Goal: Task Accomplishment & Management: Complete application form

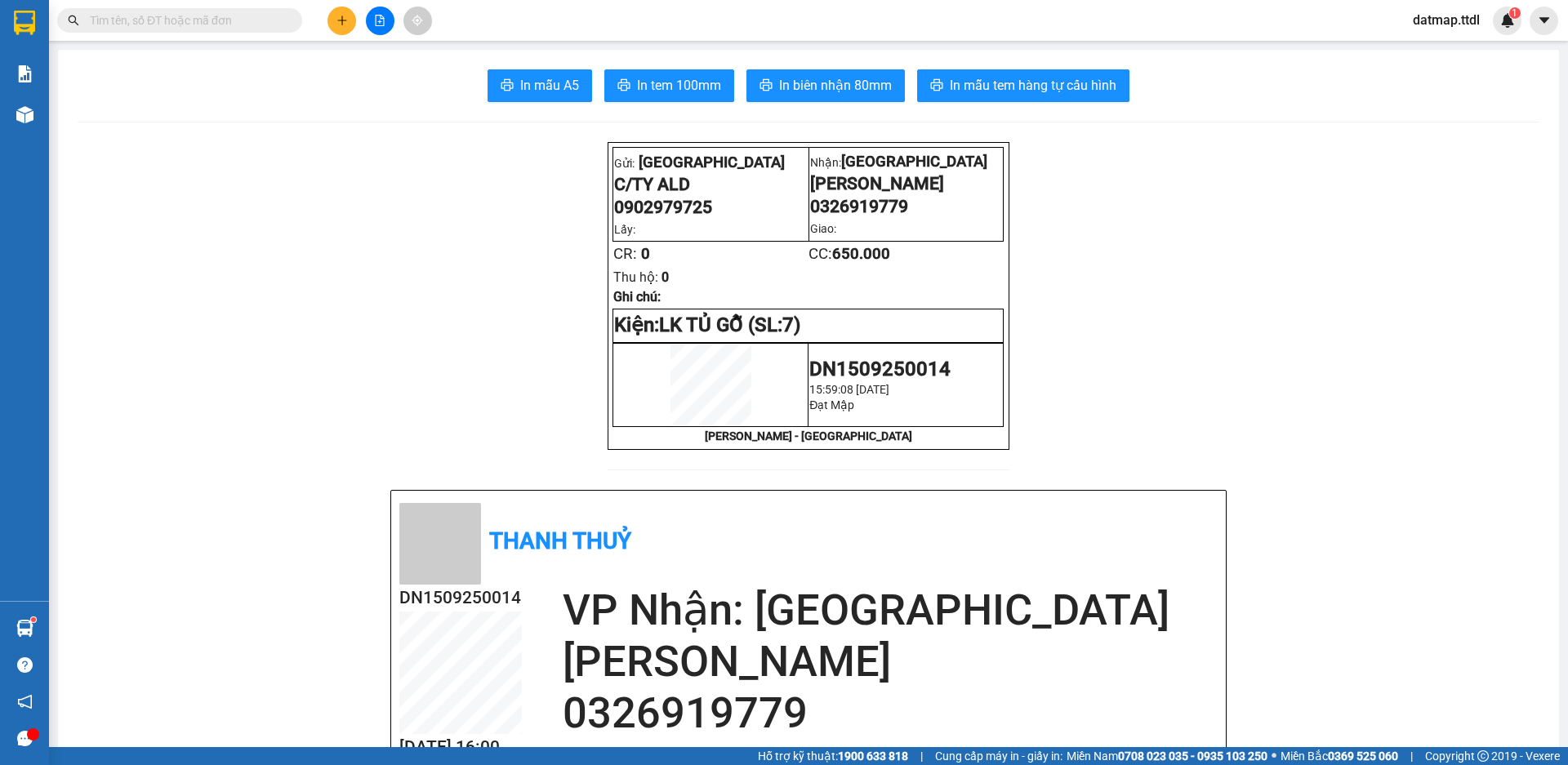
click at [373, 17] on button at bounding box center [380, 21] width 29 height 29
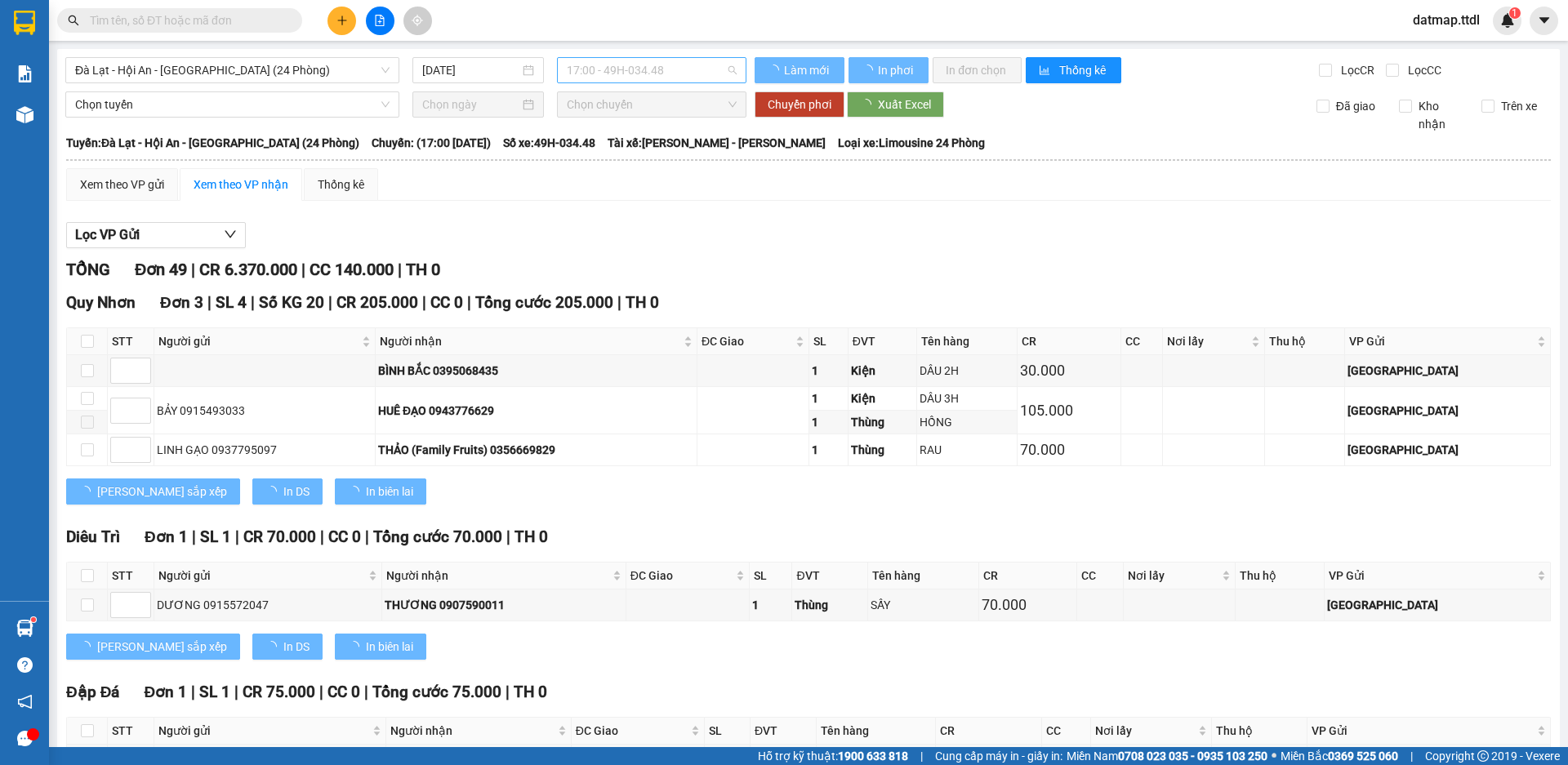
click at [654, 71] on span "17:00 - 49H-034.48" at bounding box center [652, 70] width 170 height 25
click at [394, 67] on div "Đà Lạt - Hội An - [GEOGRAPHIC_DATA] (24 Phòng)" at bounding box center [233, 70] width 334 height 26
click at [454, 71] on input "[DATE]" at bounding box center [471, 71] width 98 height 18
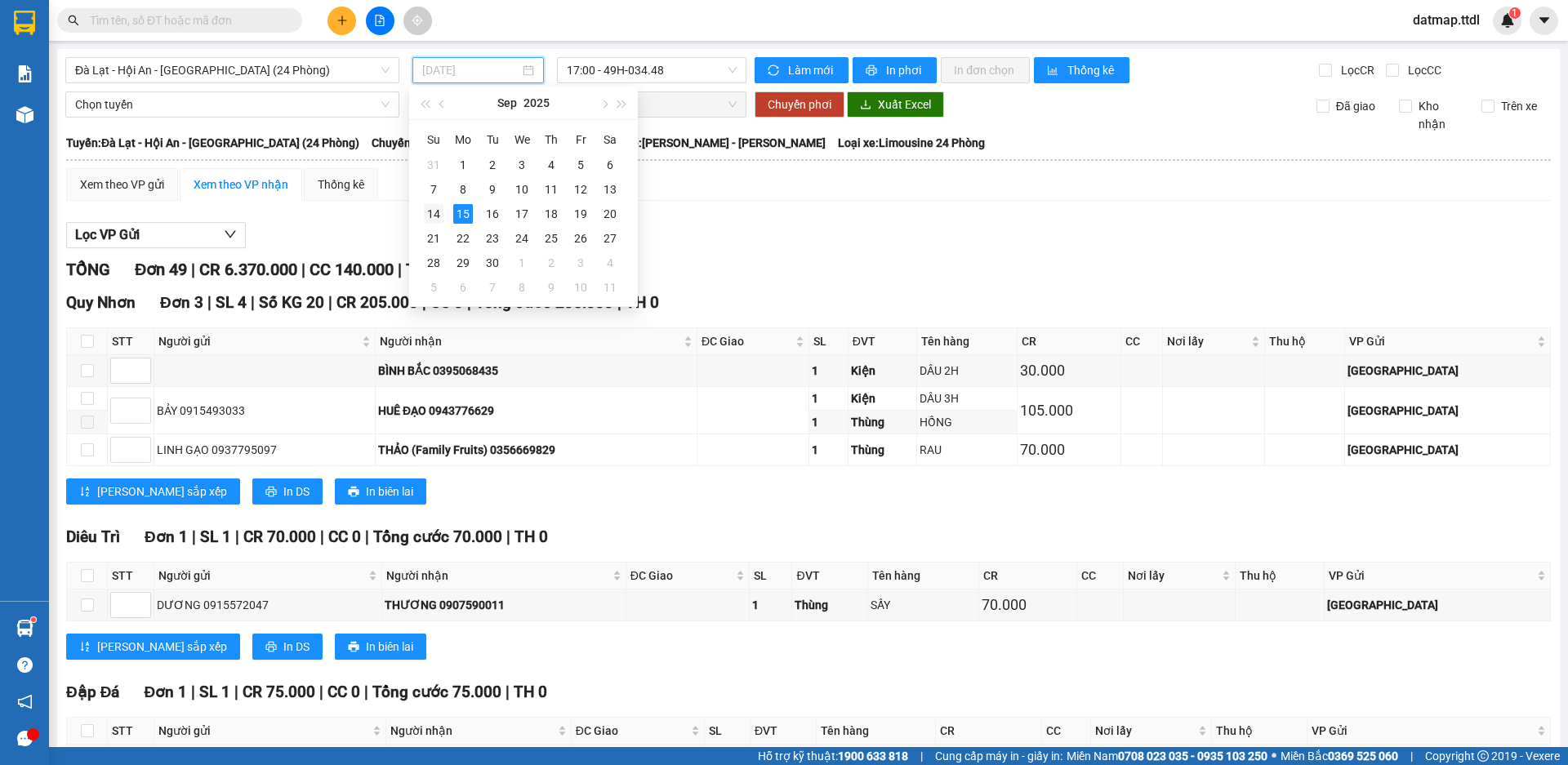
click at [431, 212] on div "14" at bounding box center [434, 214] width 20 height 20
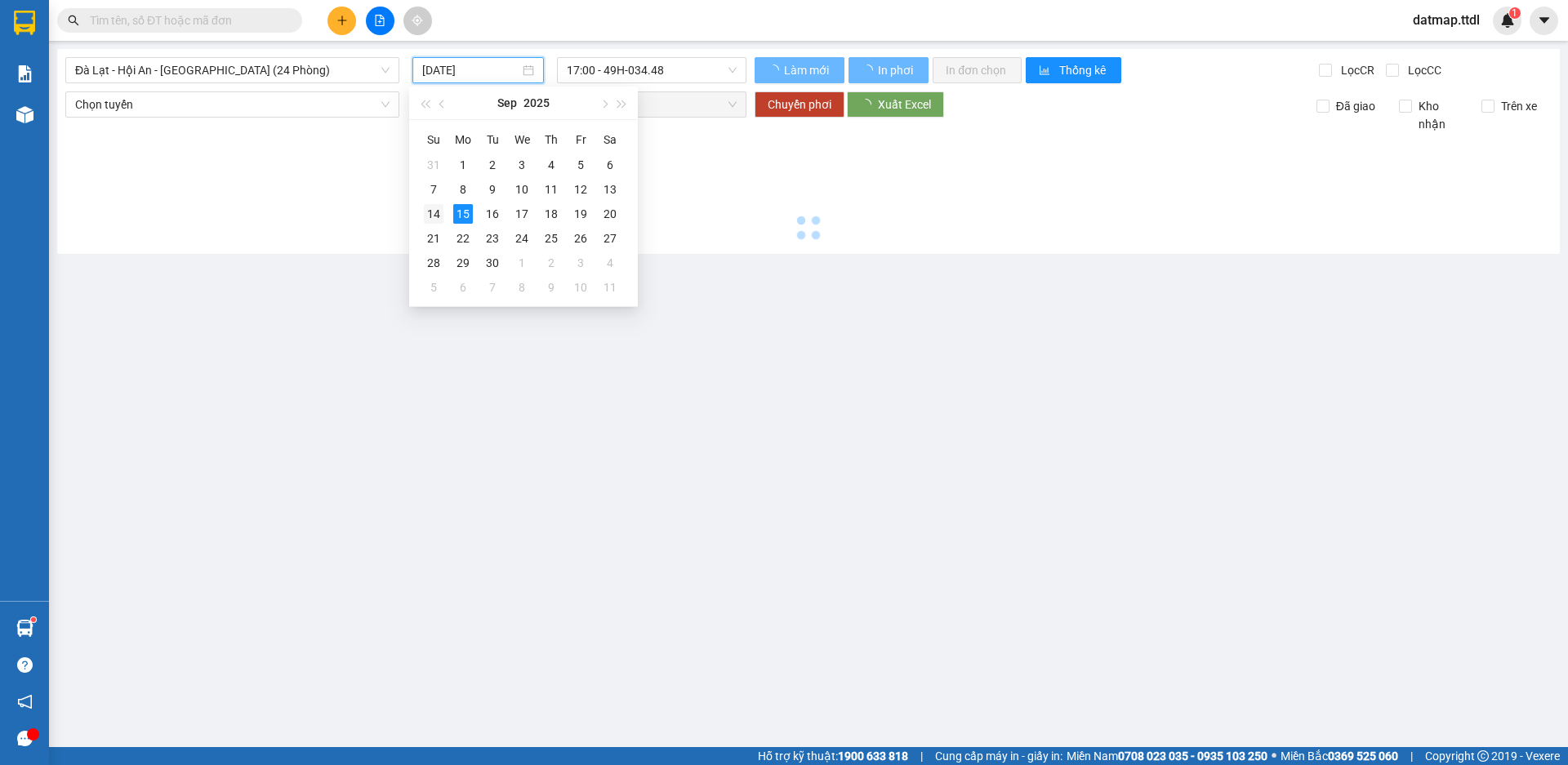
type input "[DATE]"
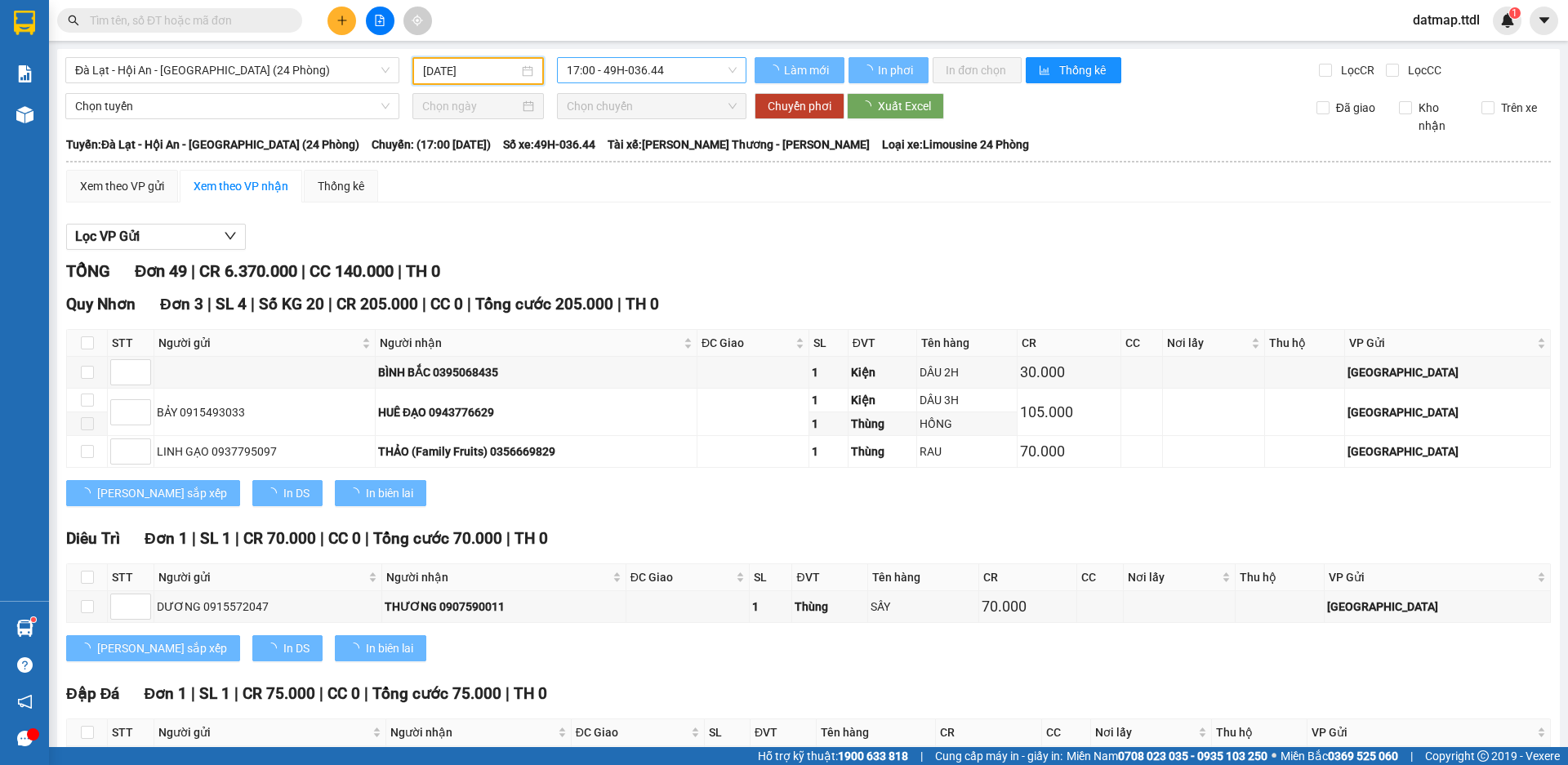
click at [659, 63] on span "17:00 - 49H-036.44" at bounding box center [652, 70] width 170 height 25
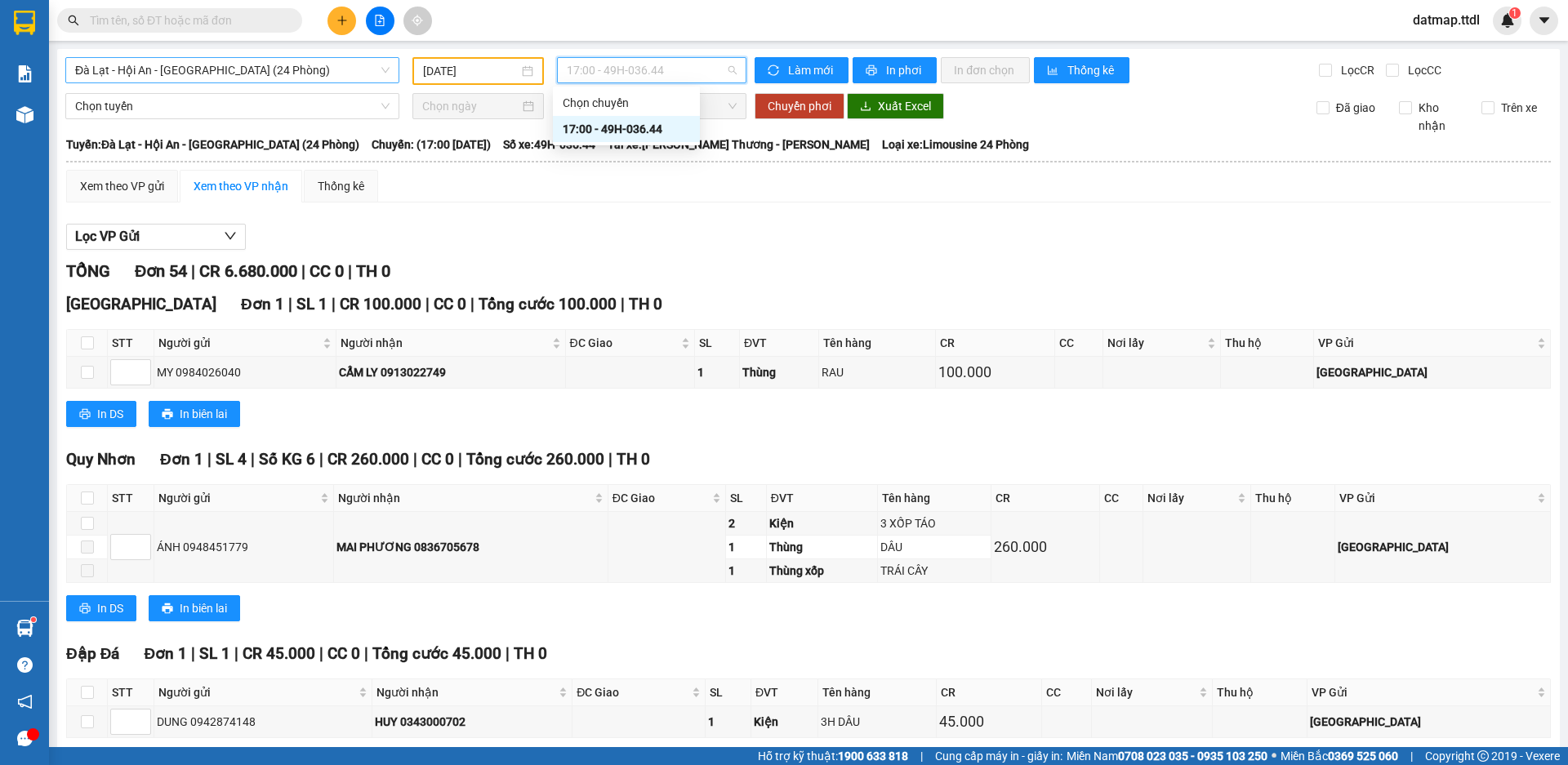
click at [265, 82] on span "Đà Lạt - Hội An - [GEOGRAPHIC_DATA] (24 Phòng)" at bounding box center [233, 70] width 314 height 25
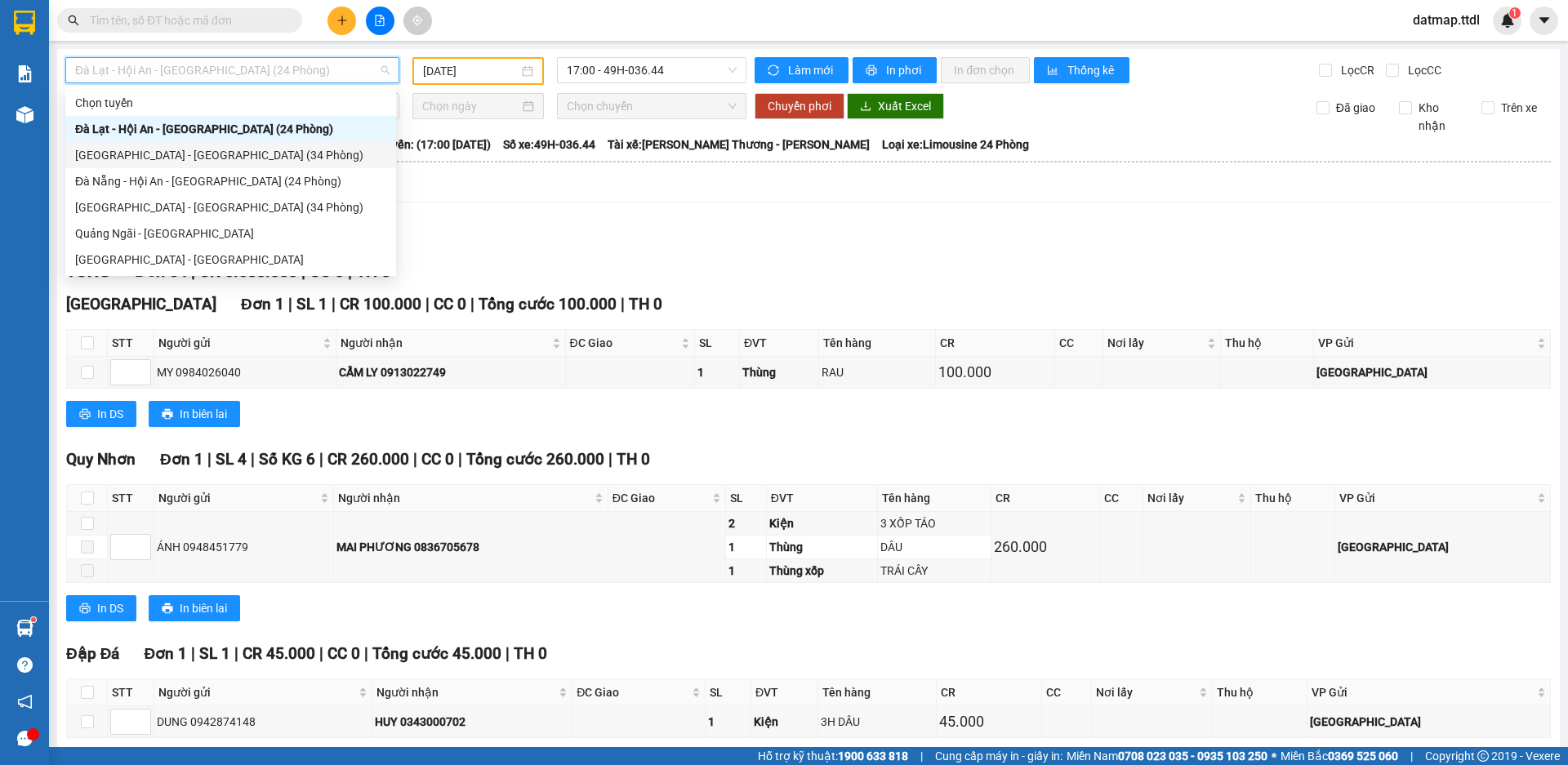
click at [130, 157] on div "[GEOGRAPHIC_DATA] - [GEOGRAPHIC_DATA] (34 Phòng)" at bounding box center [231, 155] width 311 height 18
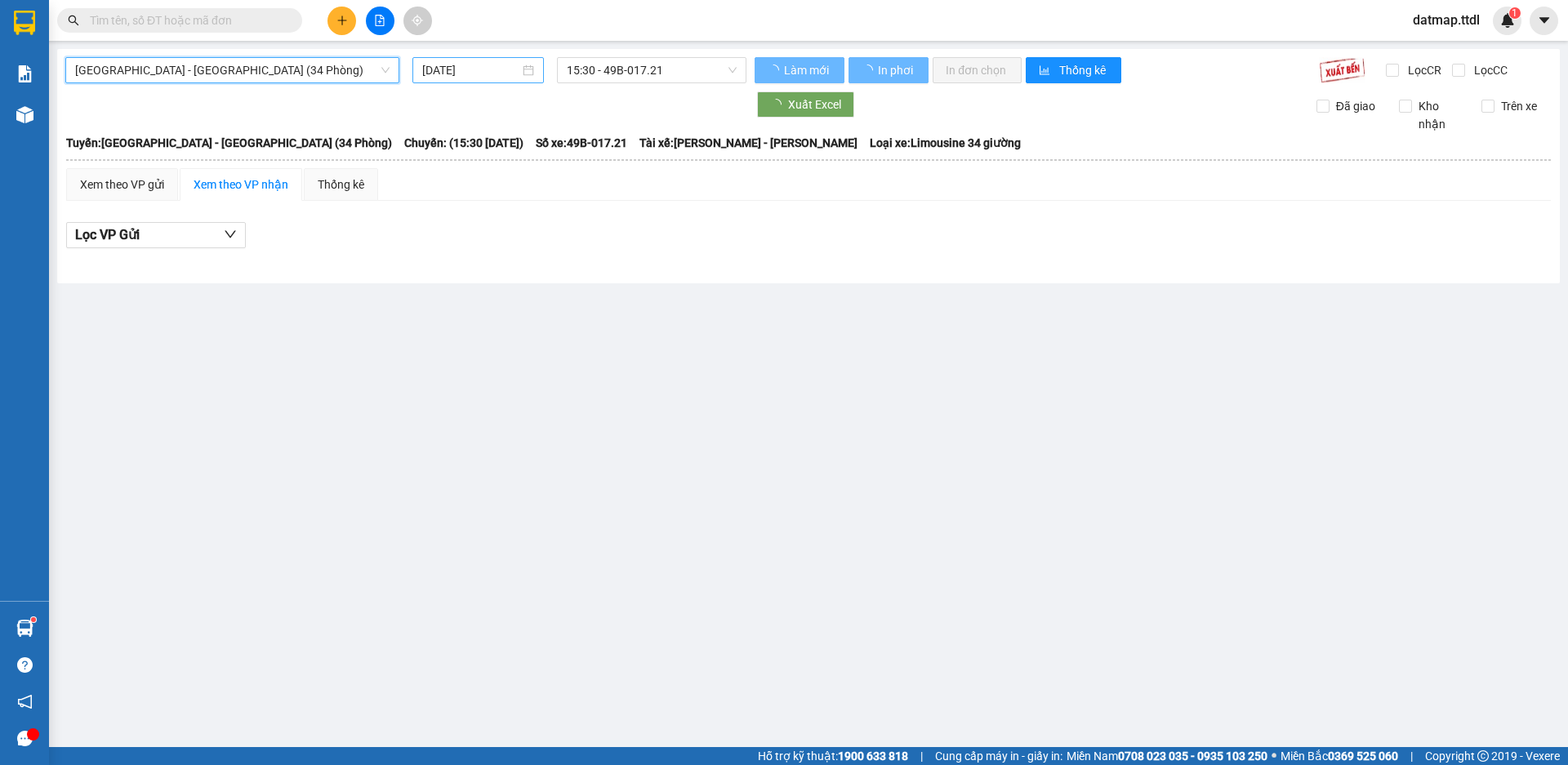
click at [495, 70] on input "[DATE]" at bounding box center [471, 71] width 98 height 18
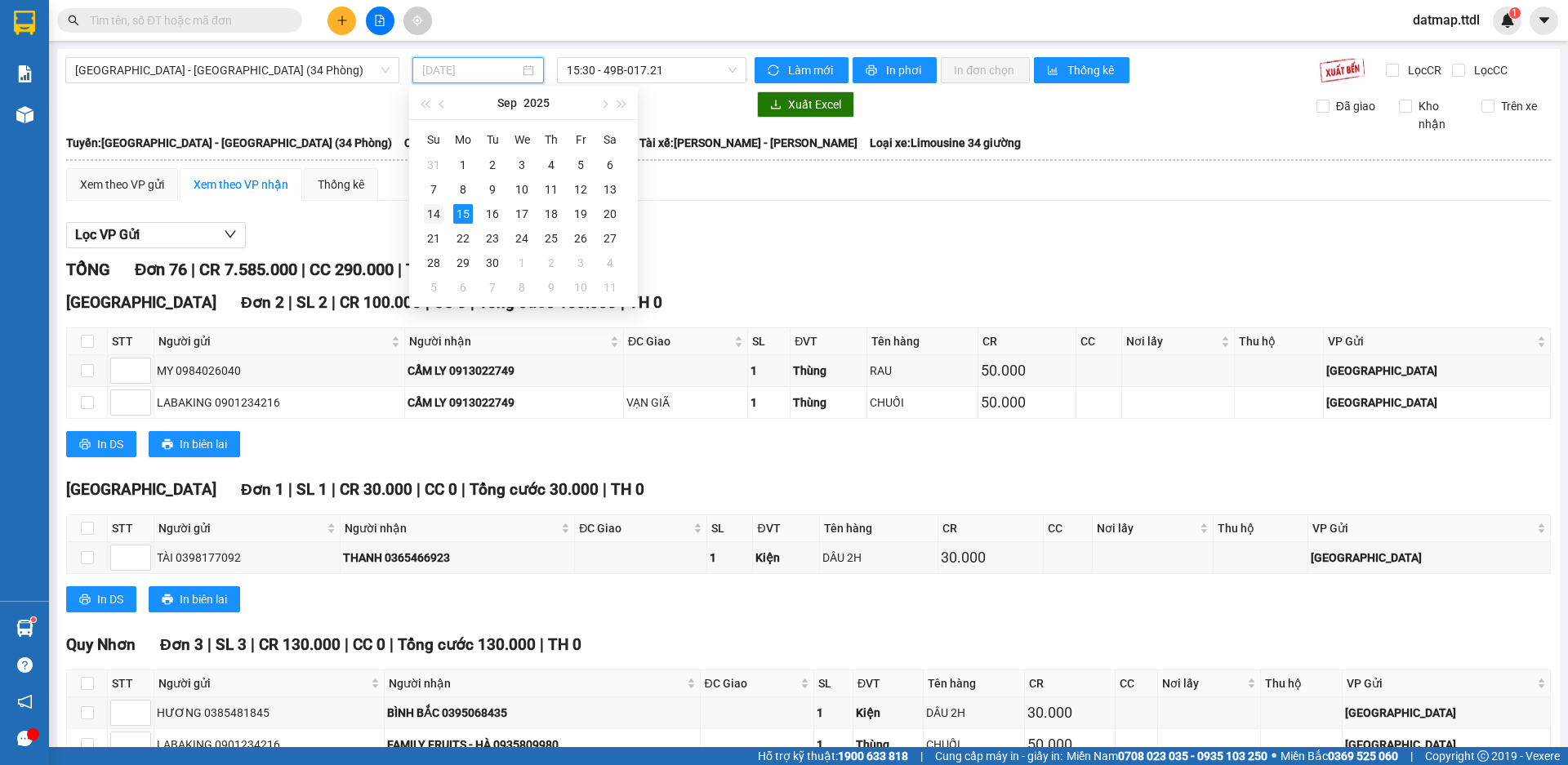
click at [428, 217] on div "14" at bounding box center [434, 214] width 20 height 20
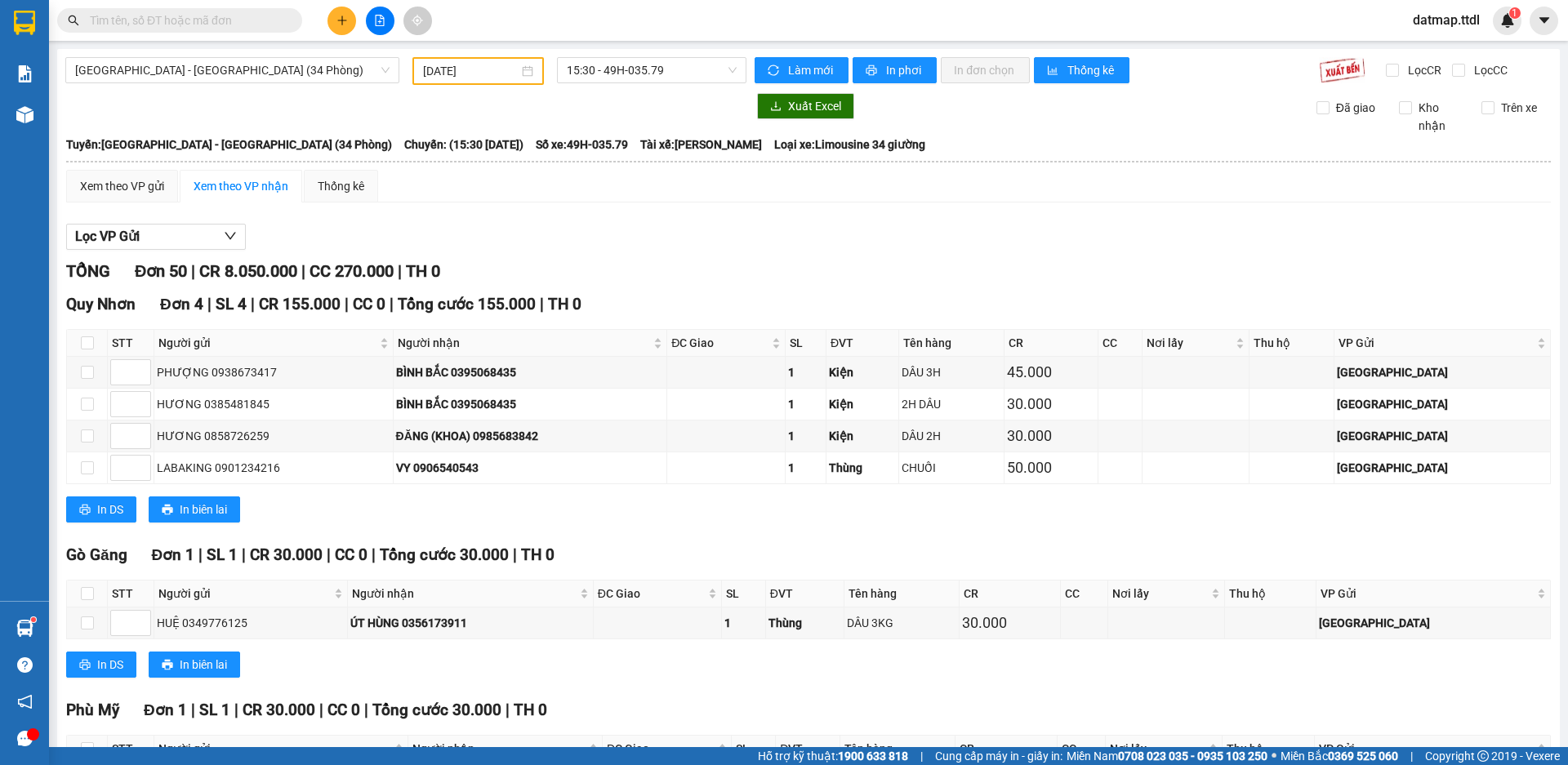
click at [678, 84] on div "15:30 - 49H-035.79" at bounding box center [652, 71] width 203 height 28
click at [675, 67] on span "15:30 - 49H-035.79" at bounding box center [652, 70] width 170 height 25
drag, startPoint x: 648, startPoint y: 189, endPoint x: 623, endPoint y: 190, distance: 25.0
click at [646, 190] on div "Xem theo VP gửi Xem theo VP nhận Thống kê" at bounding box center [809, 186] width 1485 height 33
click at [240, 63] on span "[GEOGRAPHIC_DATA] - [GEOGRAPHIC_DATA] (34 Phòng)" at bounding box center [233, 70] width 314 height 25
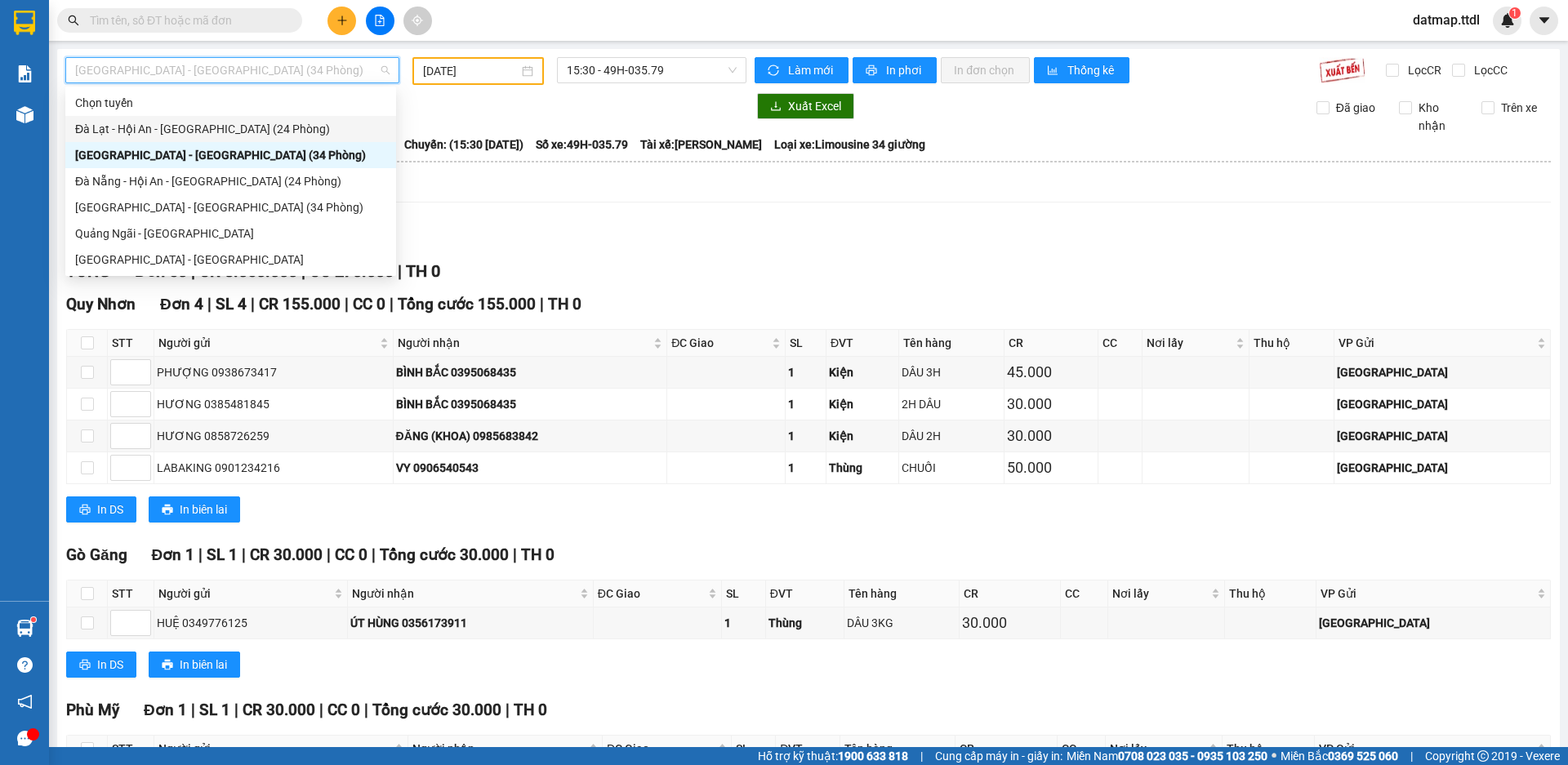
click at [493, 74] on input "[DATE]" at bounding box center [471, 71] width 96 height 18
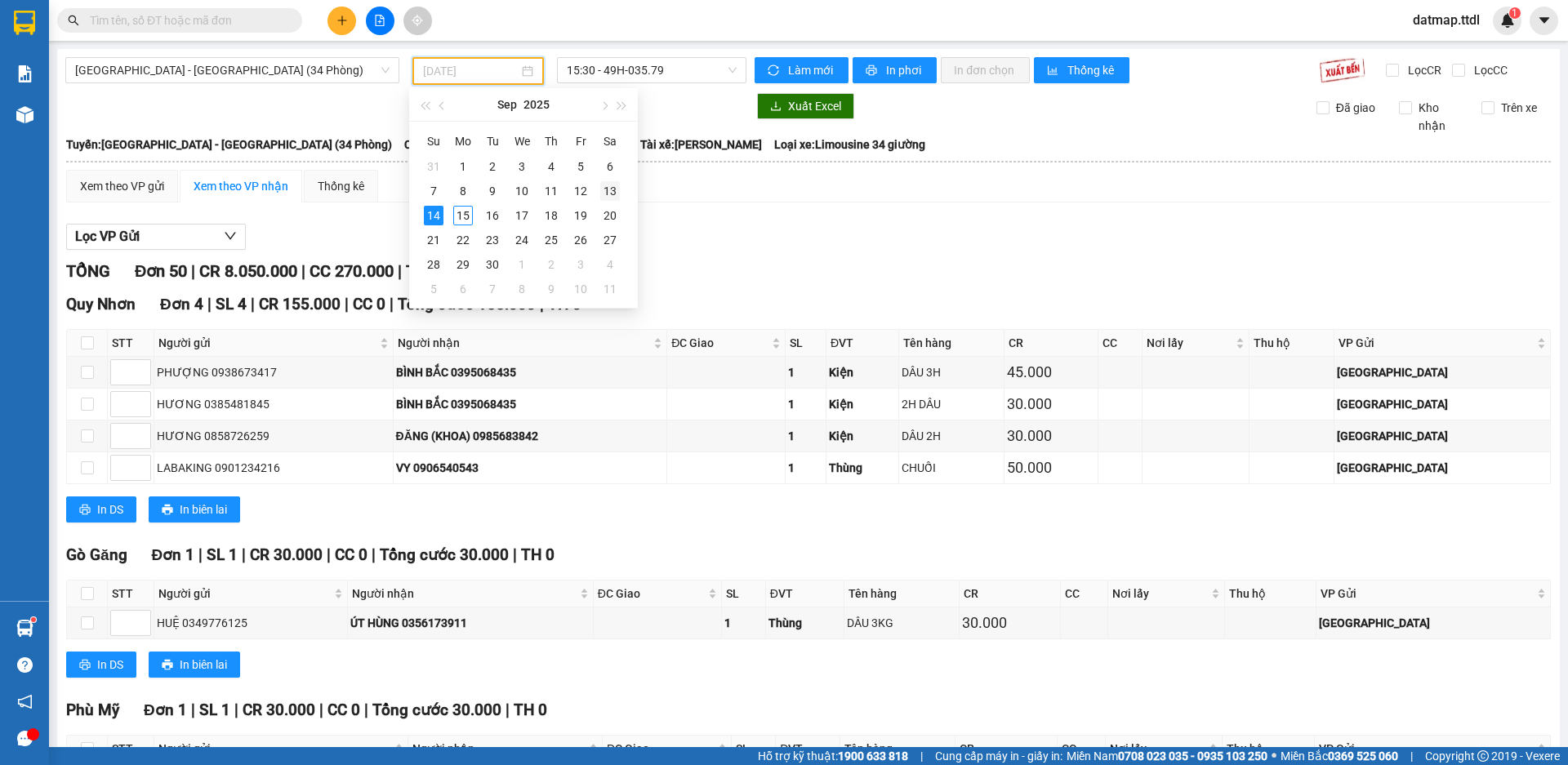
click at [606, 191] on div "13" at bounding box center [610, 191] width 20 height 20
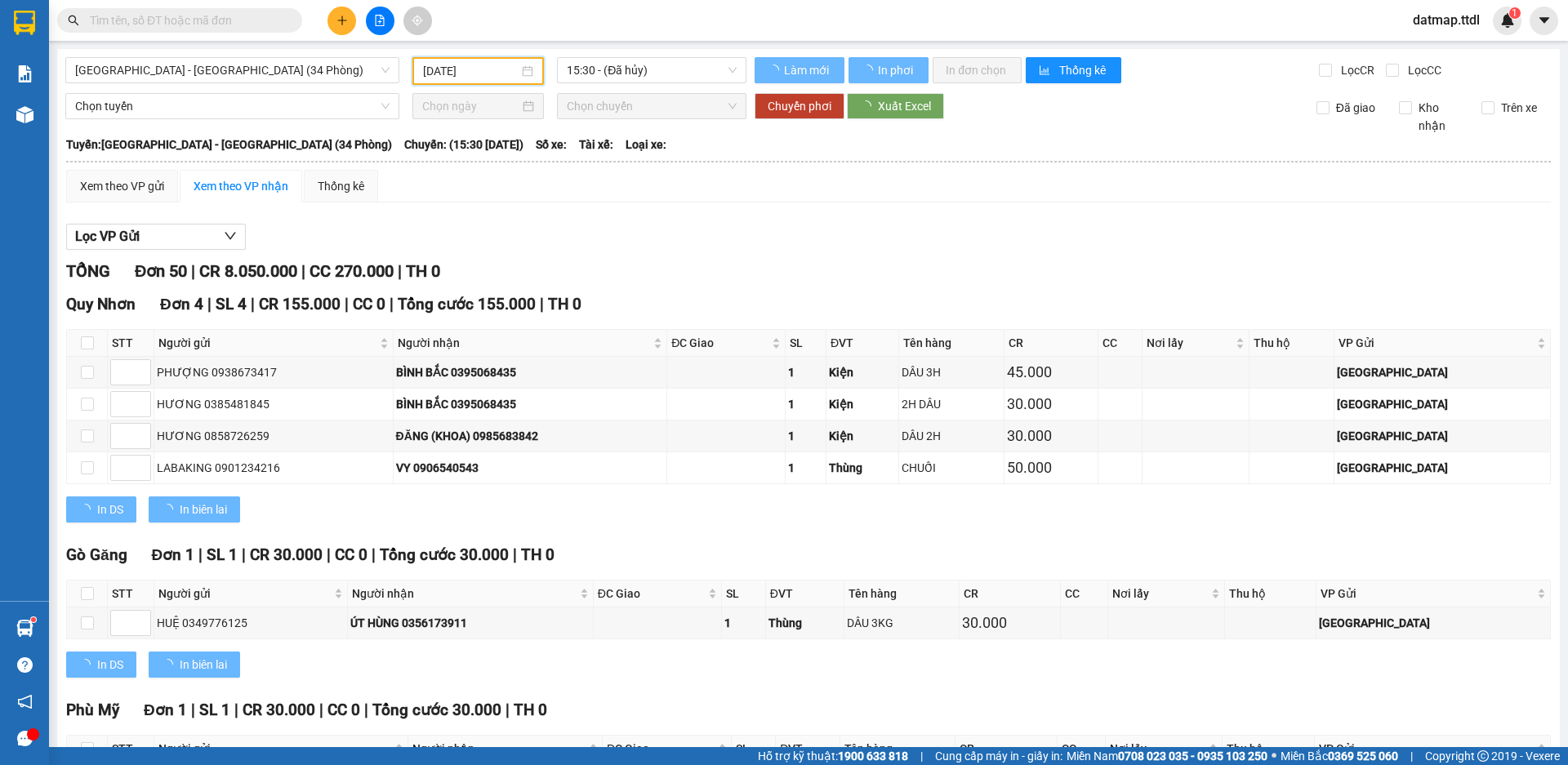
type input "[DATE]"
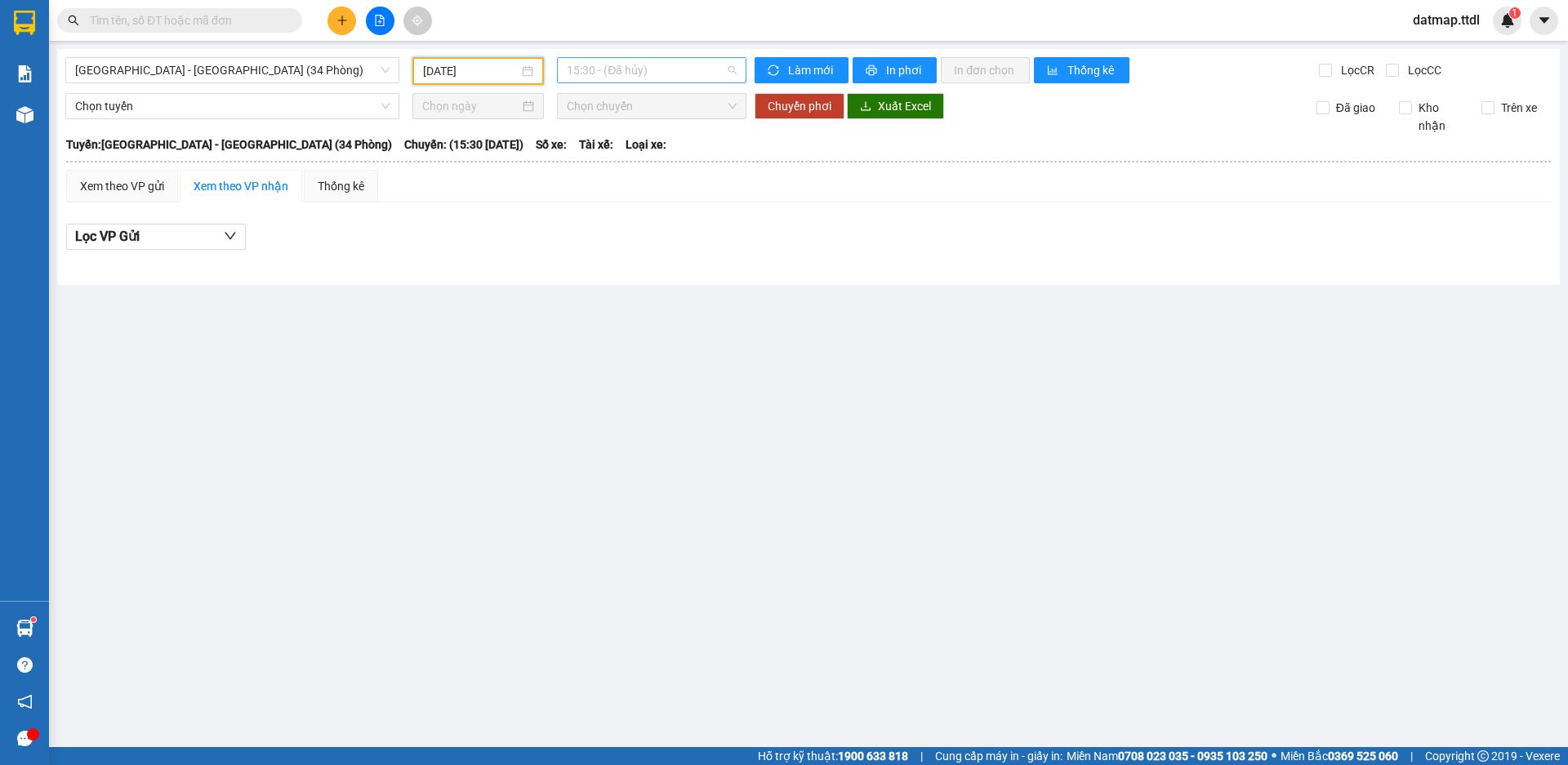
click at [679, 76] on span "15:30 - (Đã hủy)" at bounding box center [652, 70] width 170 height 25
click at [289, 71] on span "[GEOGRAPHIC_DATA] - [GEOGRAPHIC_DATA] (34 Phòng)" at bounding box center [233, 70] width 314 height 25
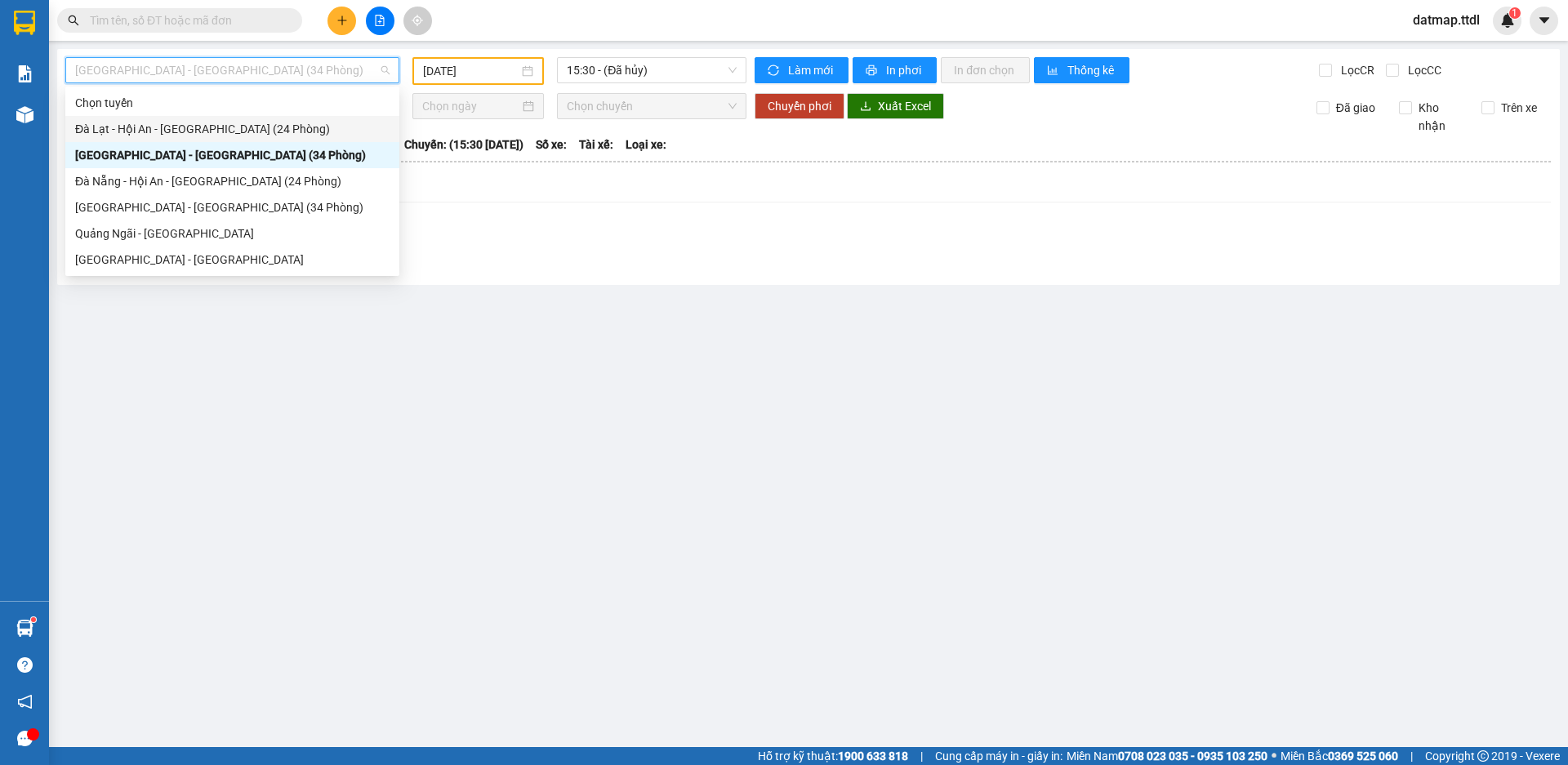
click at [150, 130] on div "Đà Lạt - Hội An - [GEOGRAPHIC_DATA] (24 Phòng)" at bounding box center [233, 129] width 314 height 18
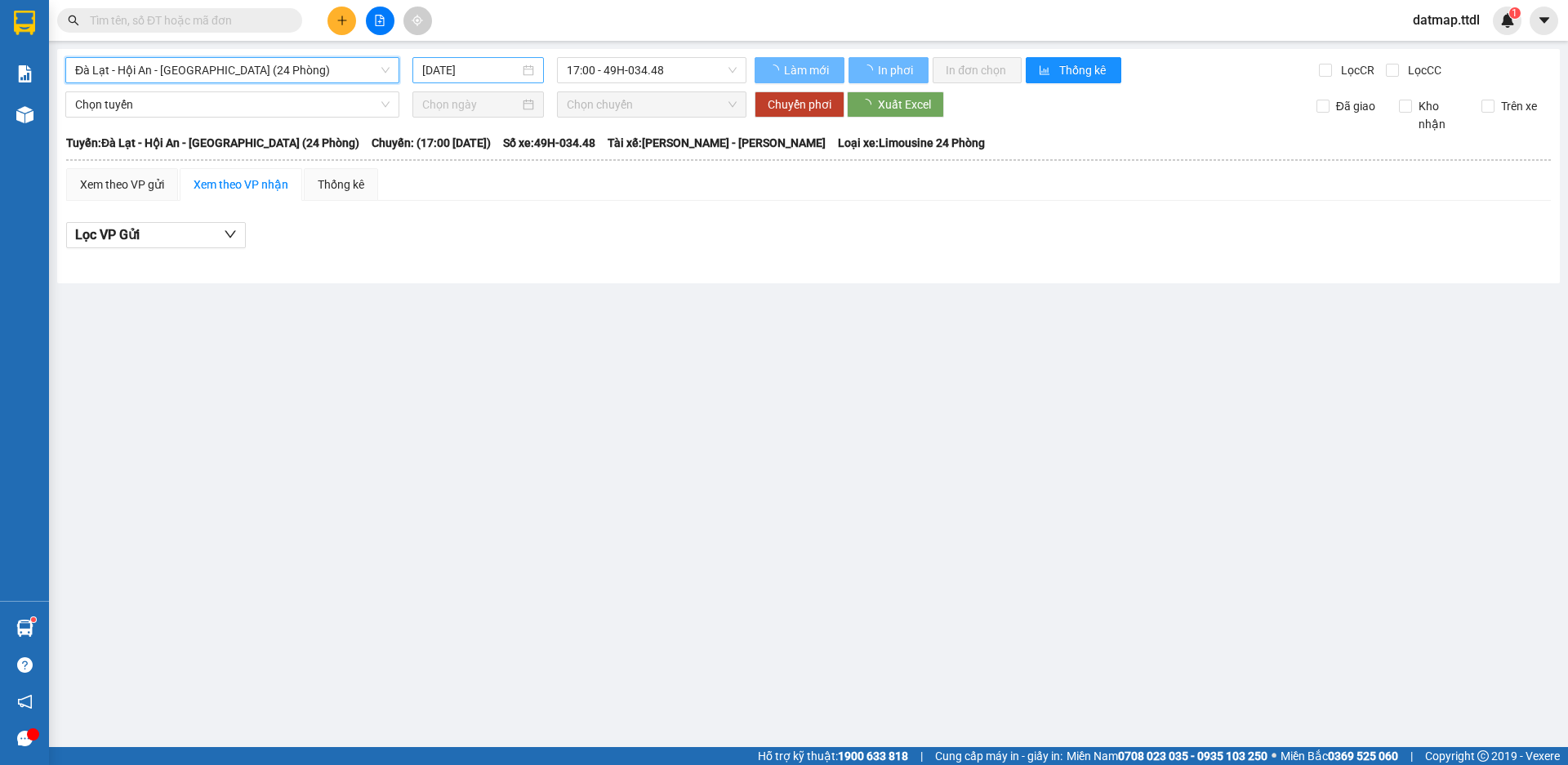
click at [503, 69] on input "[DATE]" at bounding box center [471, 71] width 98 height 18
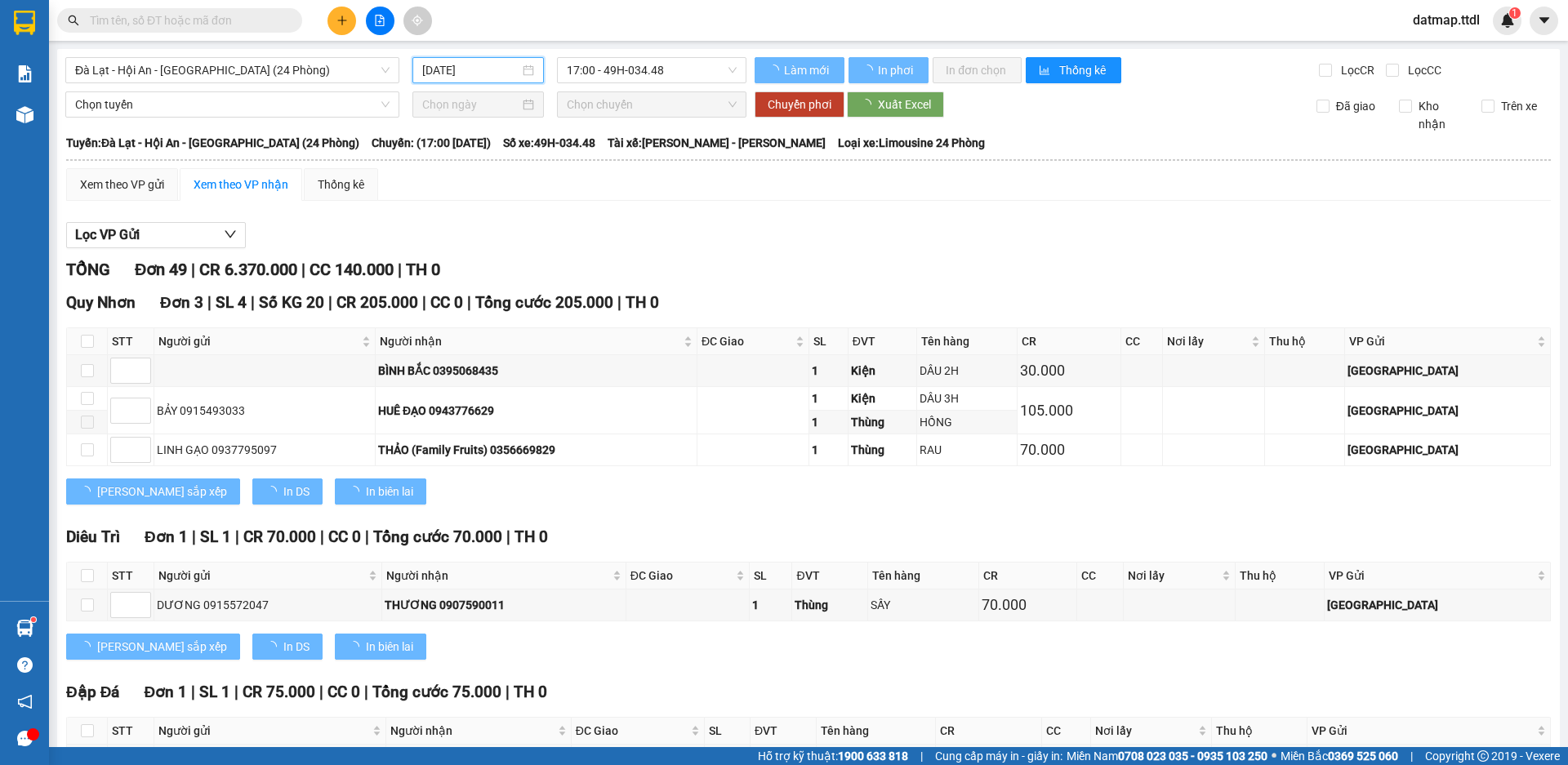
click at [503, 69] on input "[DATE]" at bounding box center [471, 71] width 98 height 18
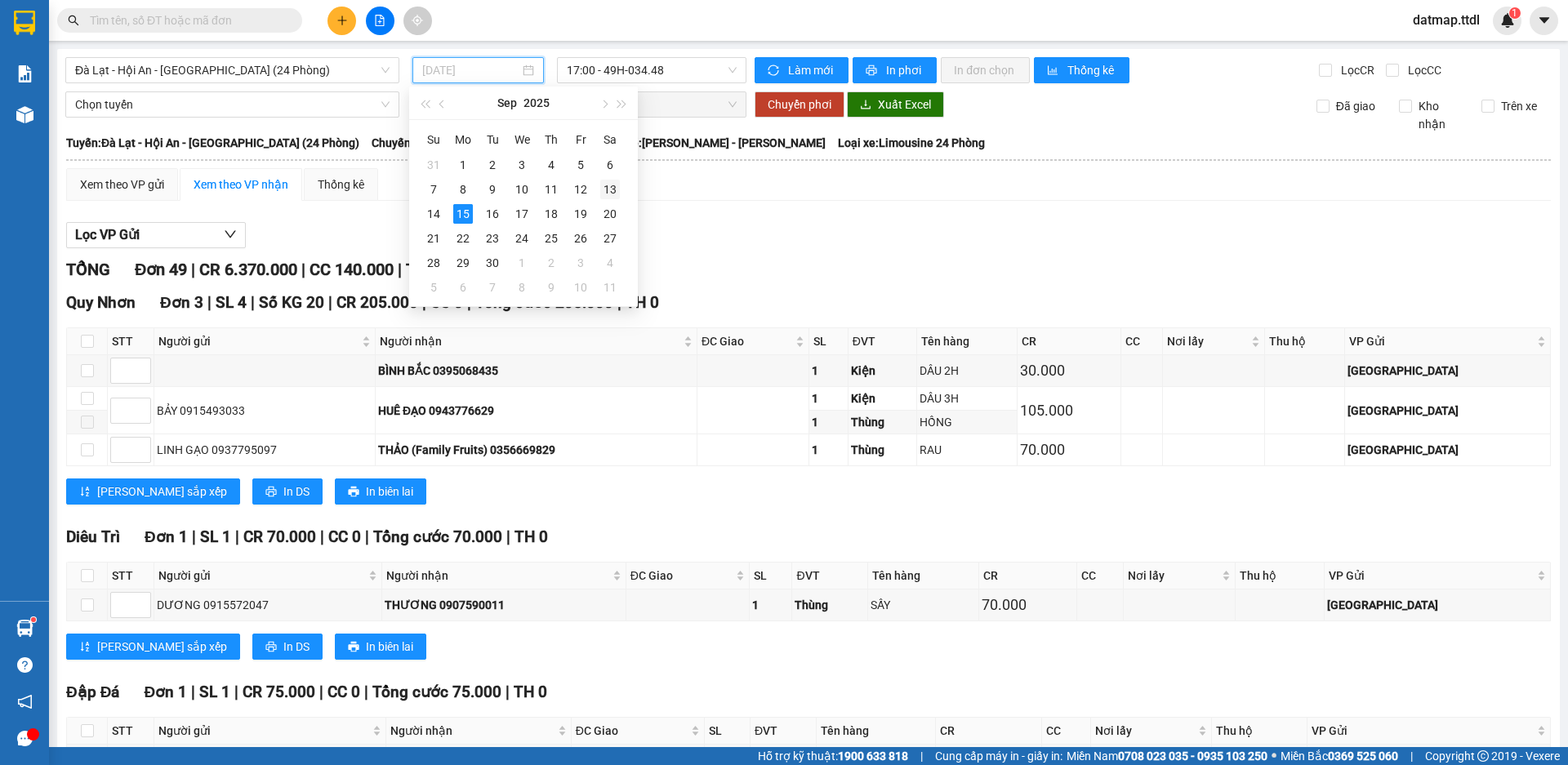
click at [609, 191] on div "13" at bounding box center [610, 190] width 20 height 20
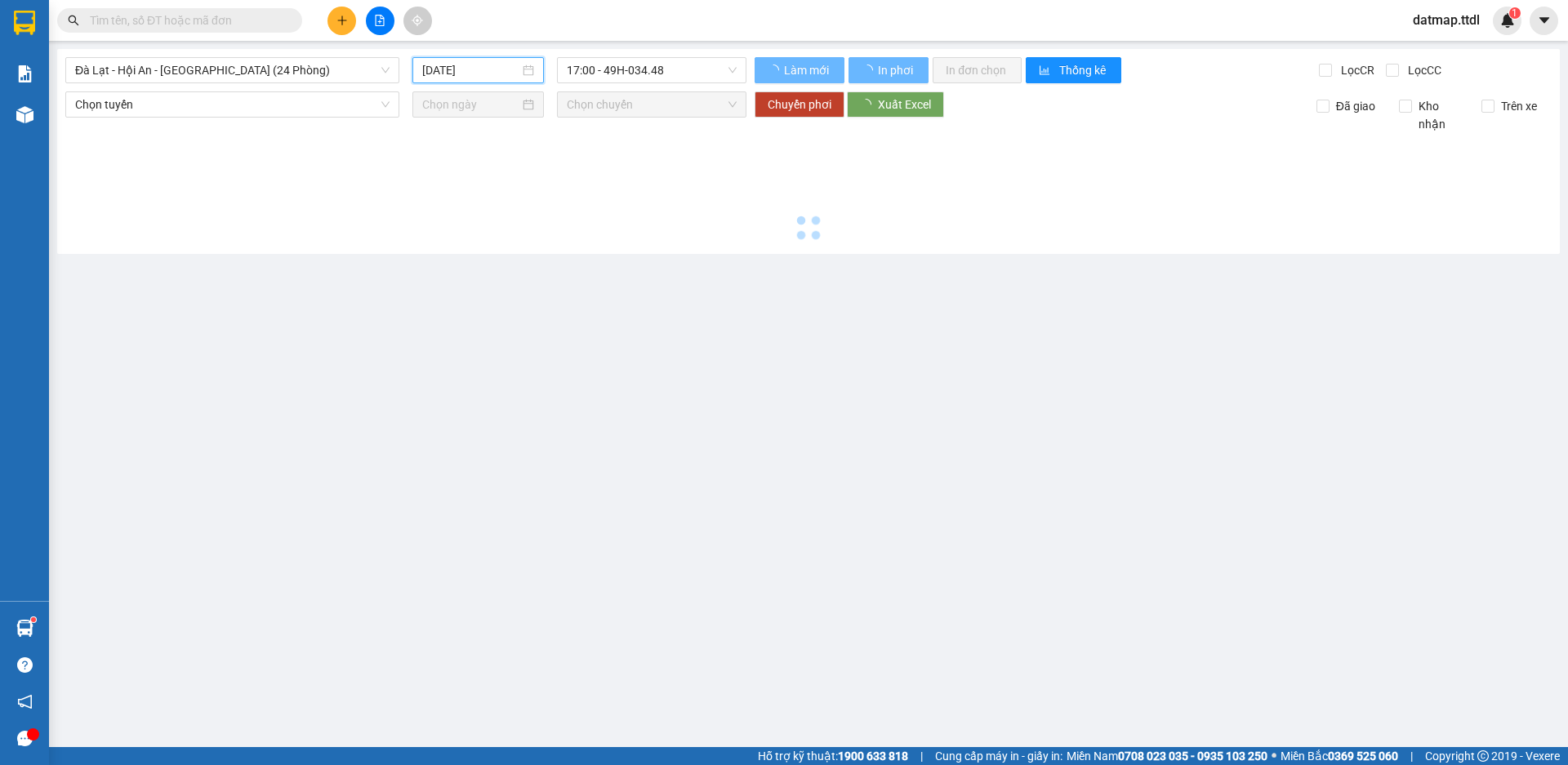
type input "[DATE]"
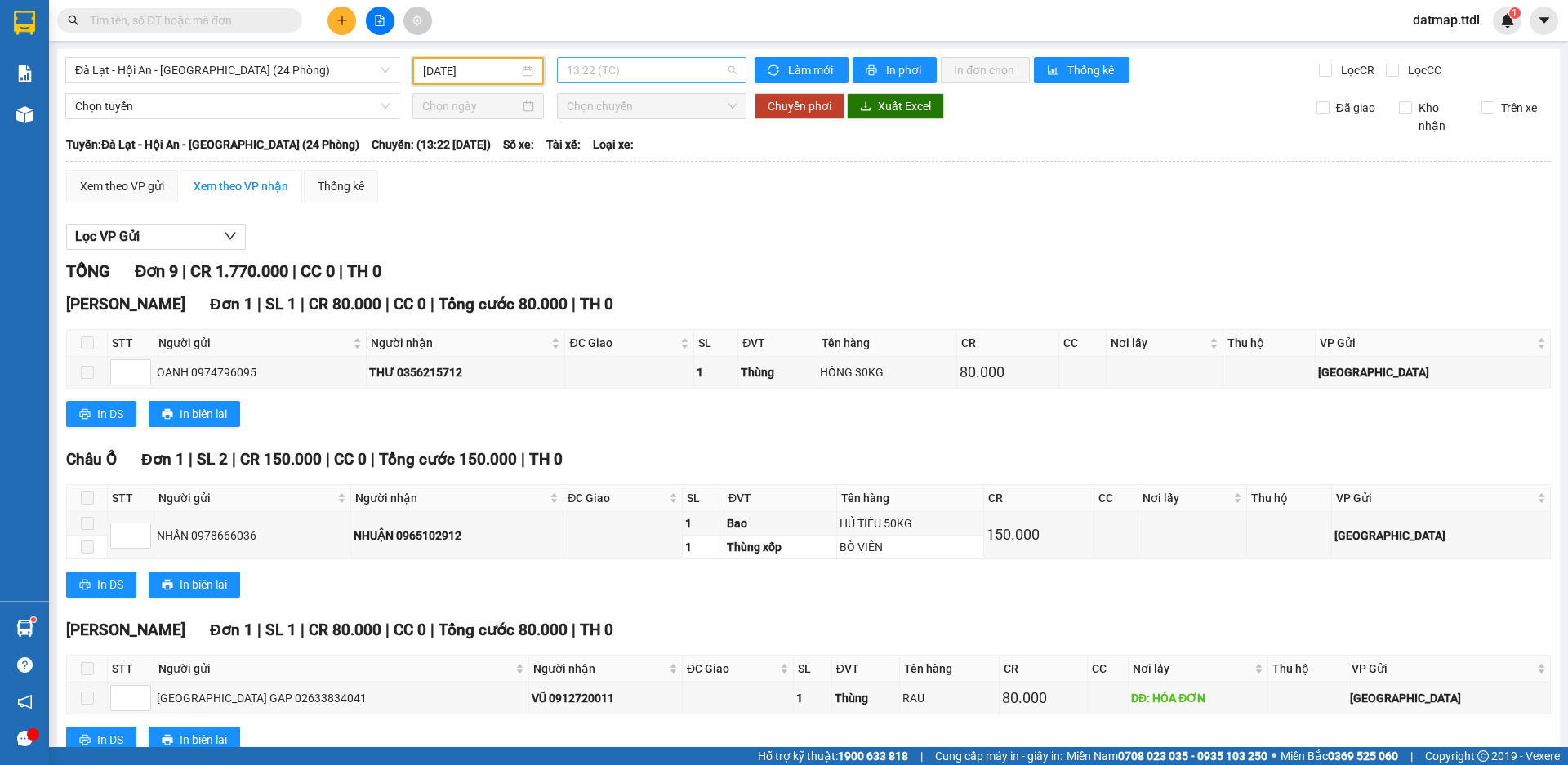
click at [667, 71] on span "13:22 (TC)" at bounding box center [652, 70] width 170 height 25
click at [622, 177] on div "16:45 (TC)" at bounding box center [627, 181] width 127 height 18
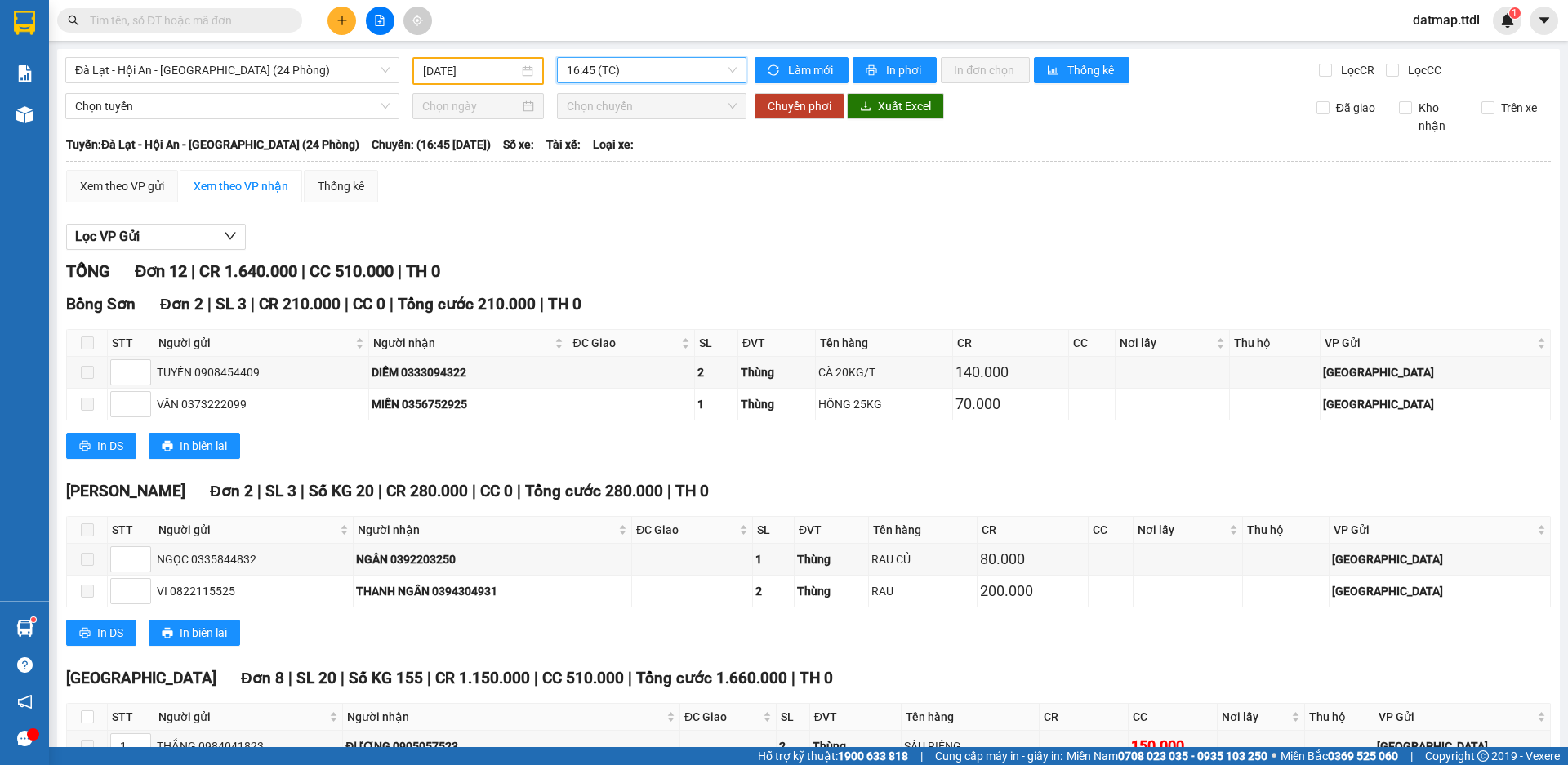
scroll to position [322, 0]
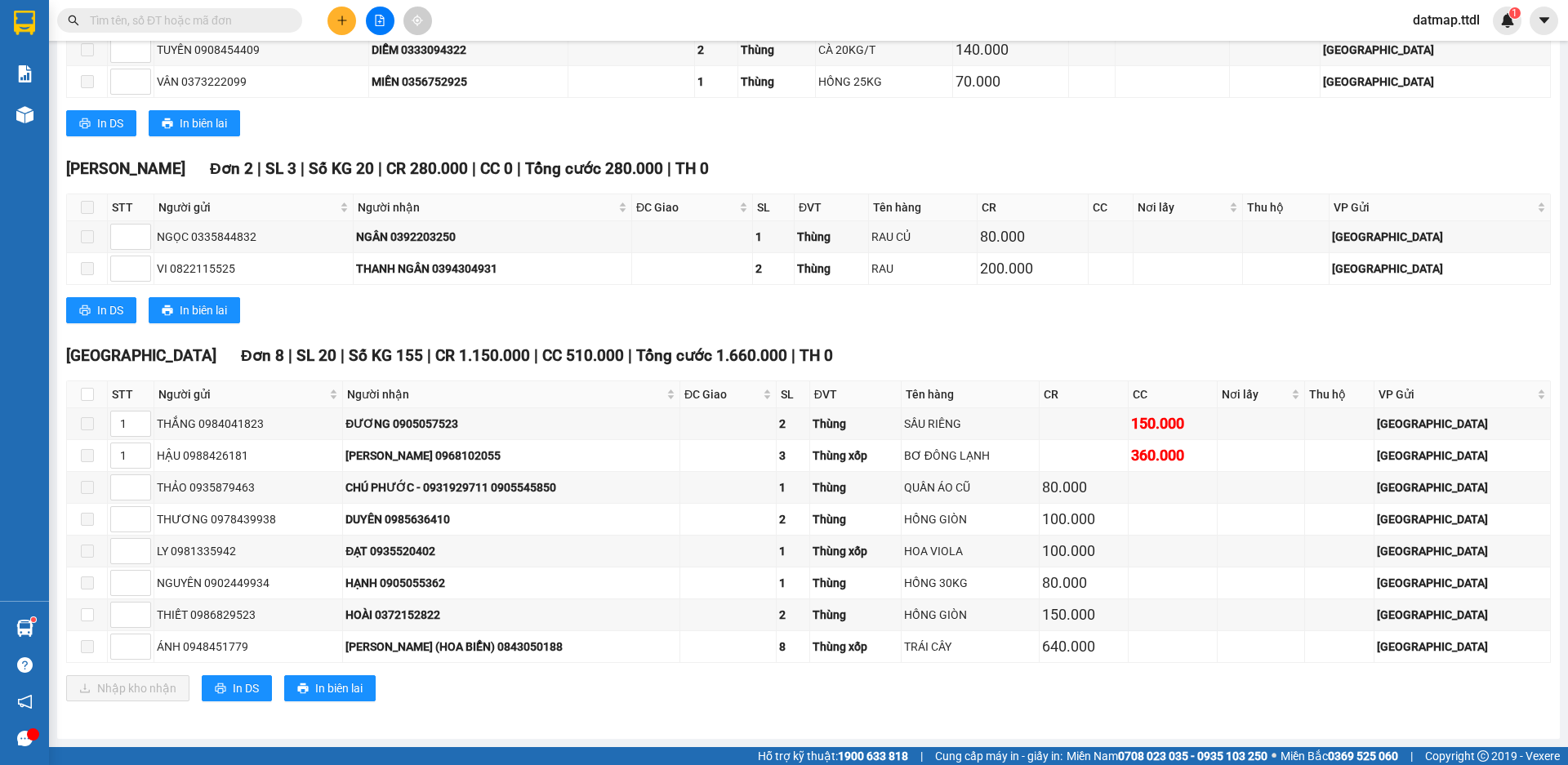
click at [336, 21] on icon "plus" at bounding box center [341, 20] width 11 height 11
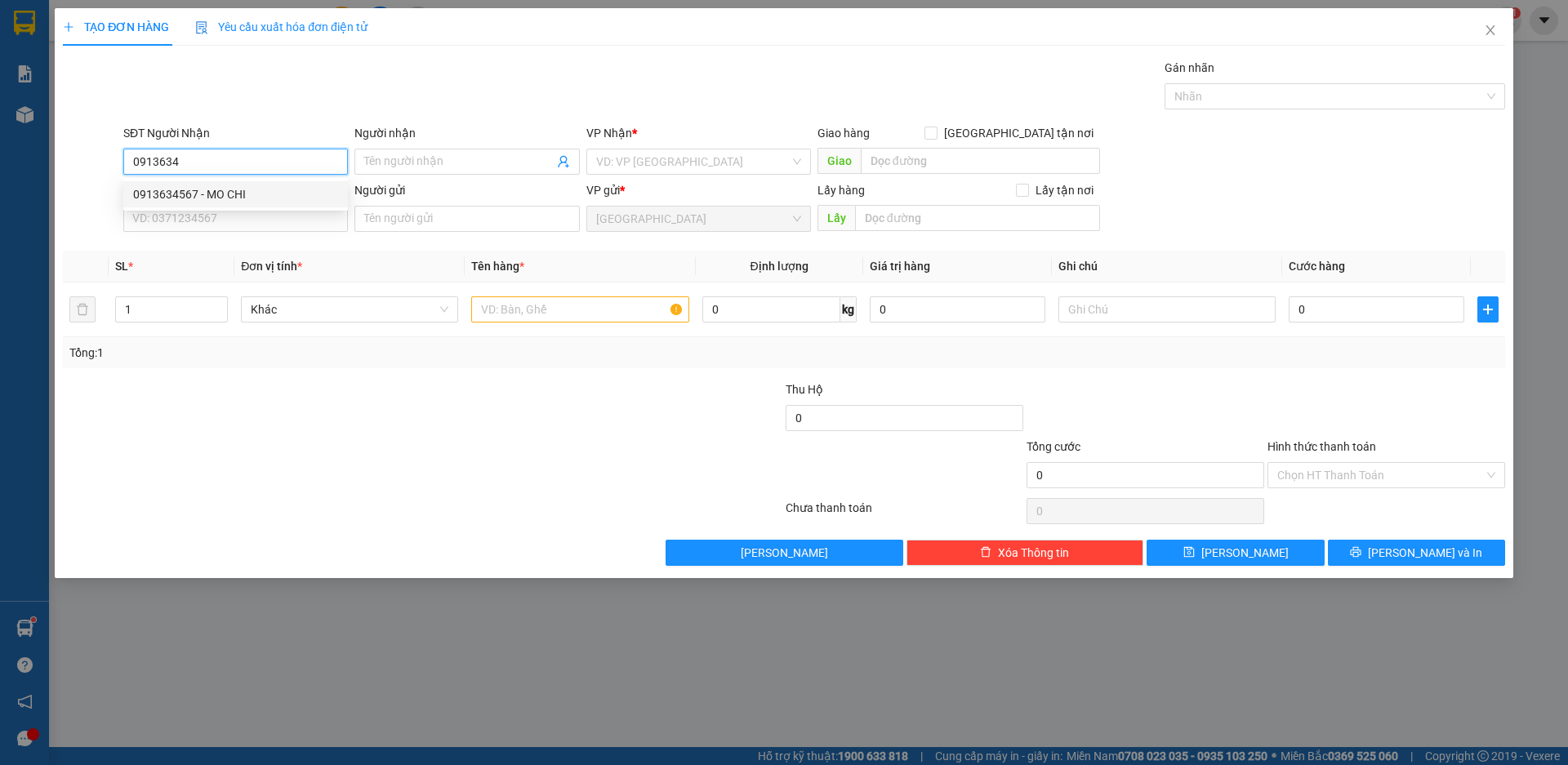
click at [149, 194] on div "0913634567 - MO CHI" at bounding box center [236, 194] width 205 height 18
type input "0913634567"
type input "MO CHI"
click at [277, 306] on span "Khác" at bounding box center [349, 309] width 198 height 25
type input "0913634567"
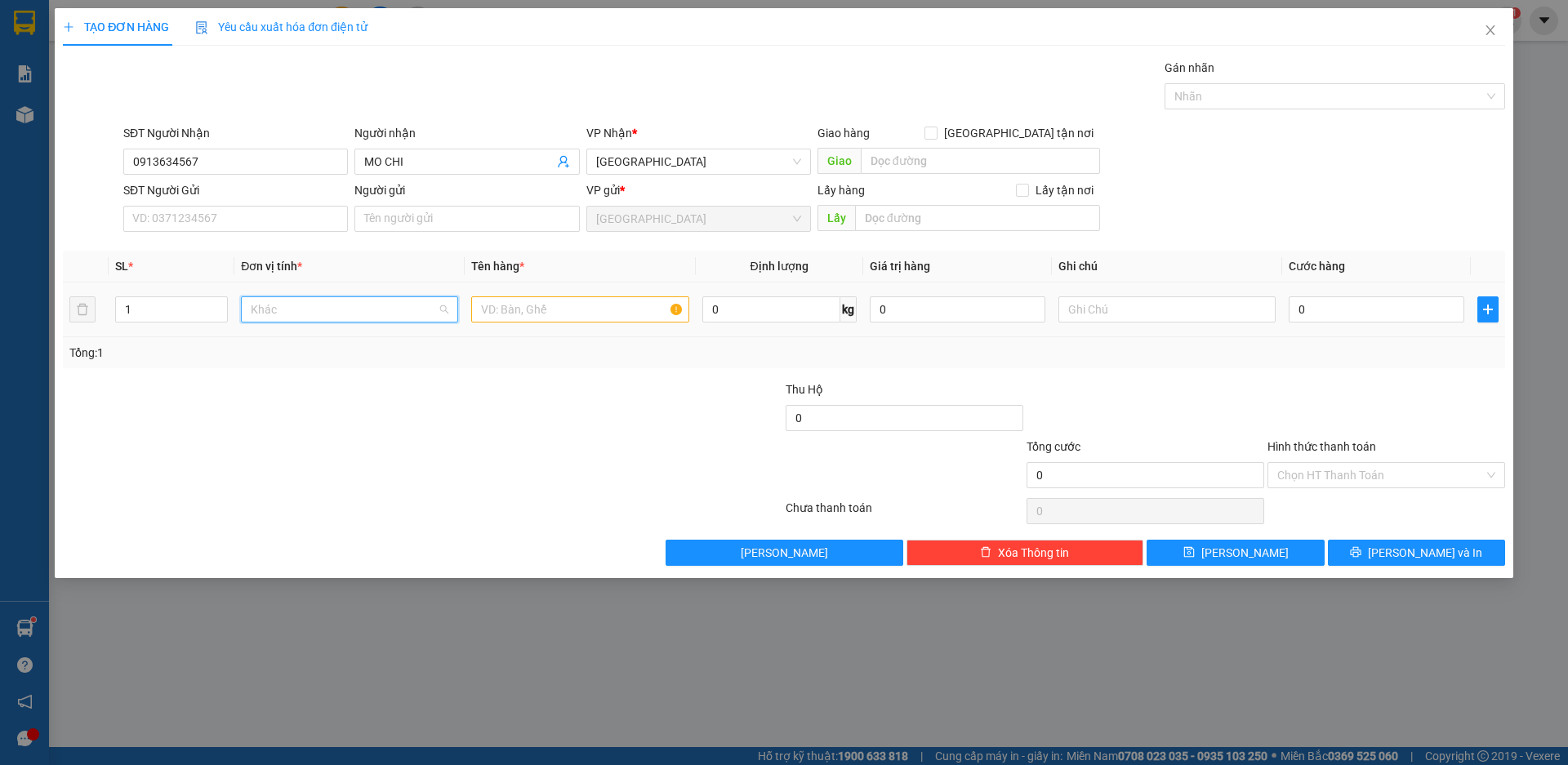
scroll to position [157, 0]
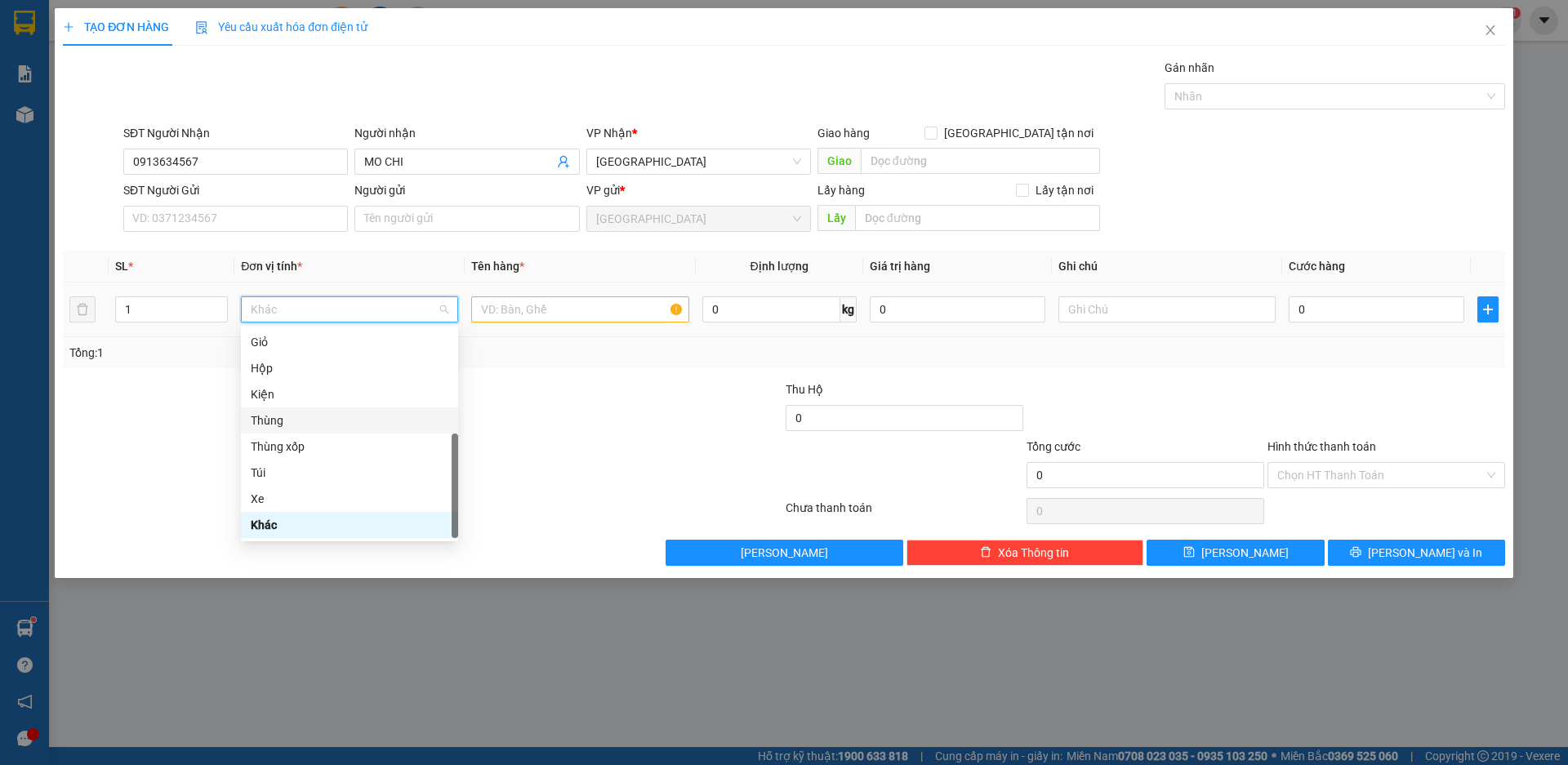
click at [312, 421] on div "Thùng" at bounding box center [349, 421] width 198 height 18
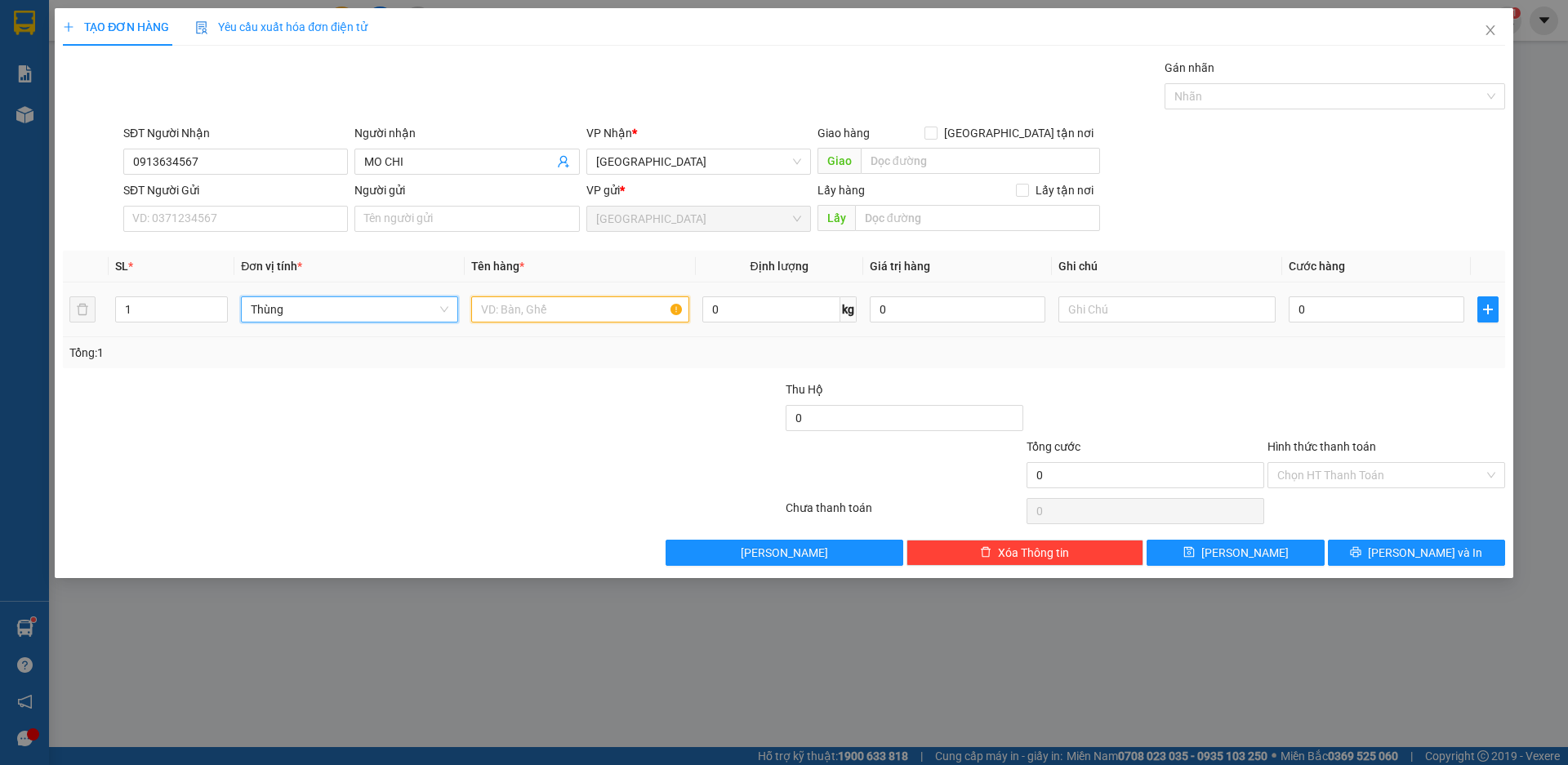
click at [507, 311] on input "text" at bounding box center [580, 309] width 217 height 26
type input "MỸ PHẨM"
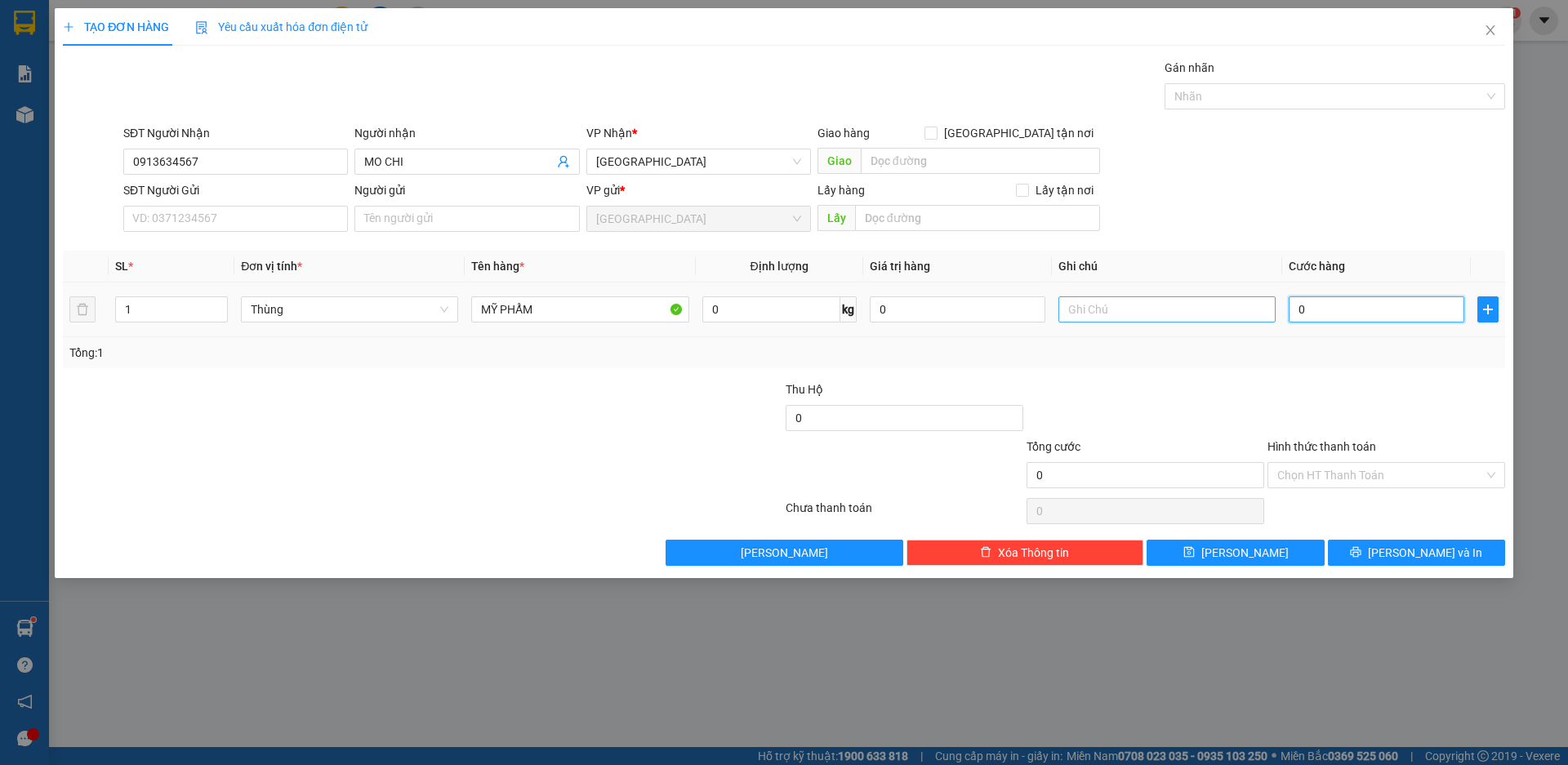
type input "1"
type input "10"
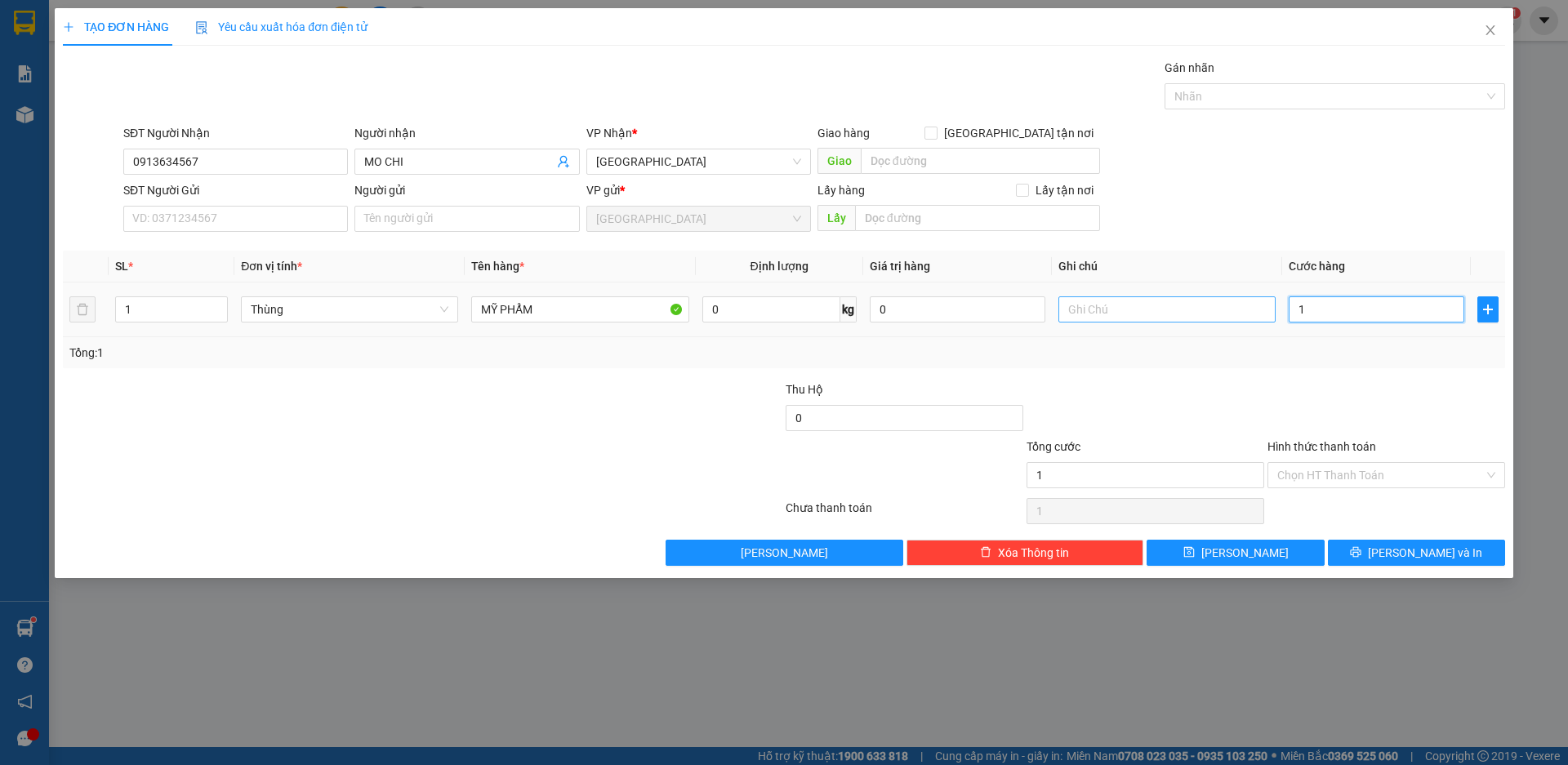
type input "10"
type input "100"
type input "1.000"
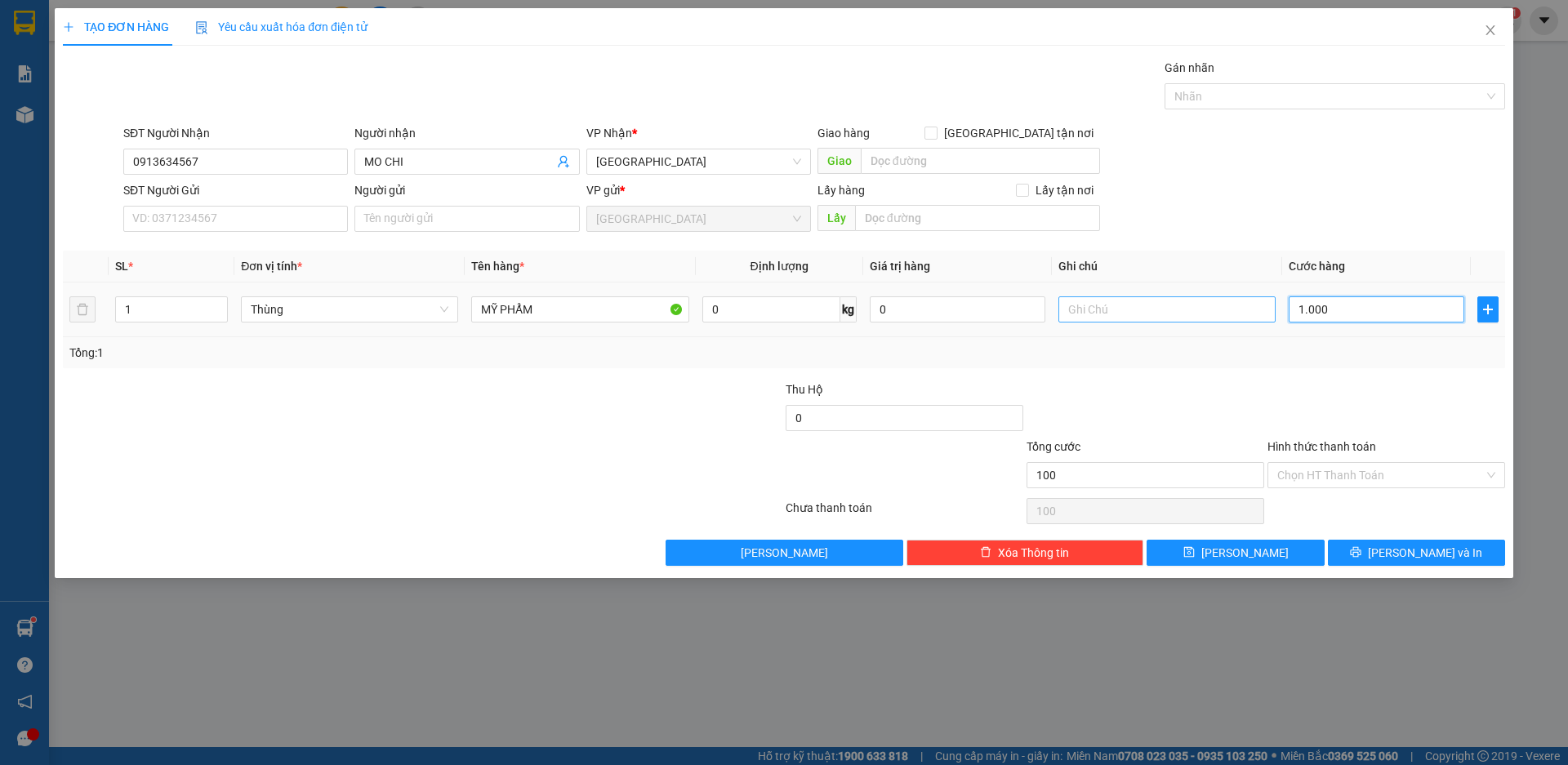
type input "1.000"
type input "10.000"
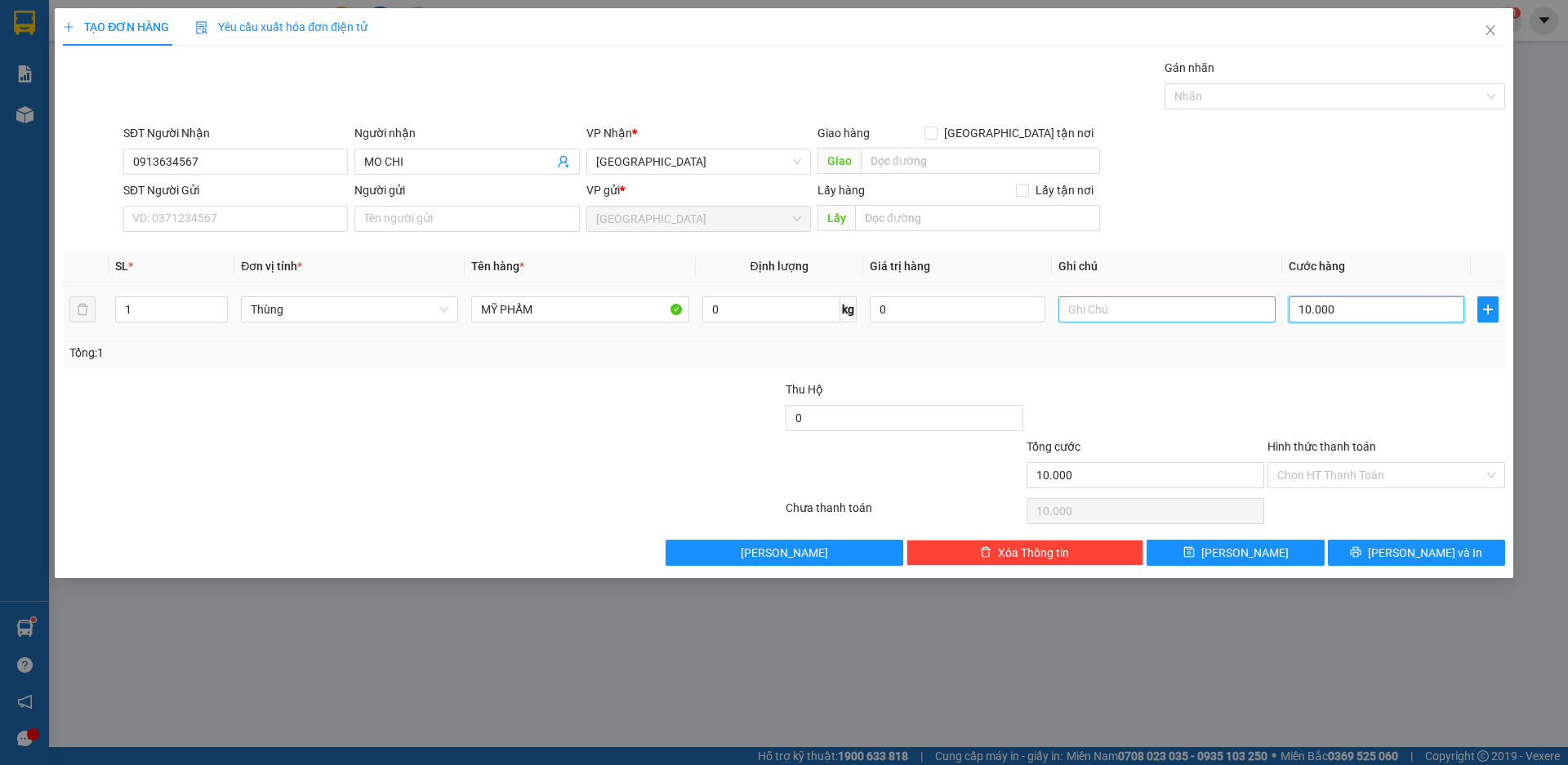
type input "100.000"
click at [1428, 548] on span "[PERSON_NAME] và In" at bounding box center [1425, 553] width 114 height 18
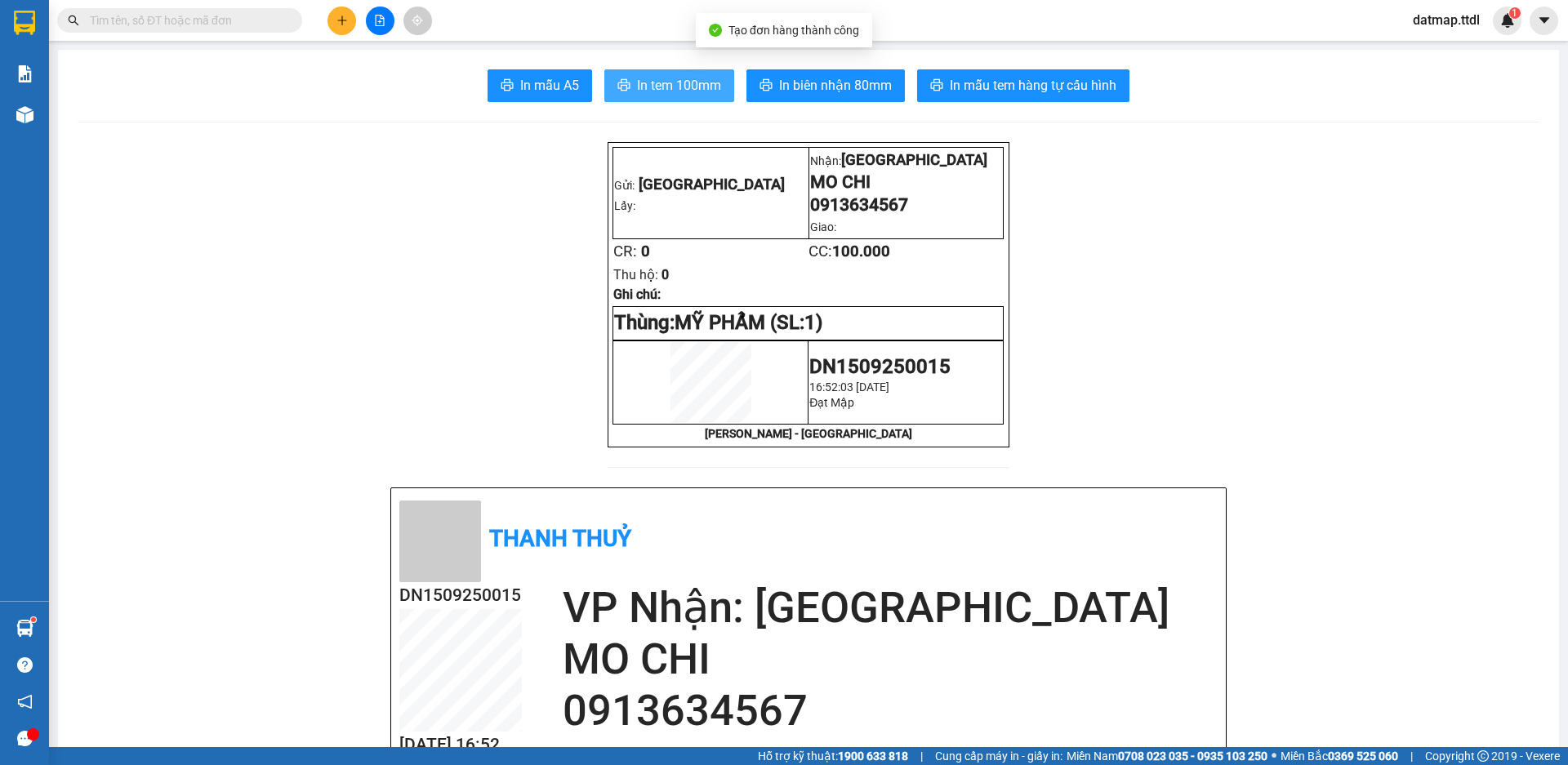
click at [717, 85] on button "In tem 100mm" at bounding box center [670, 86] width 130 height 33
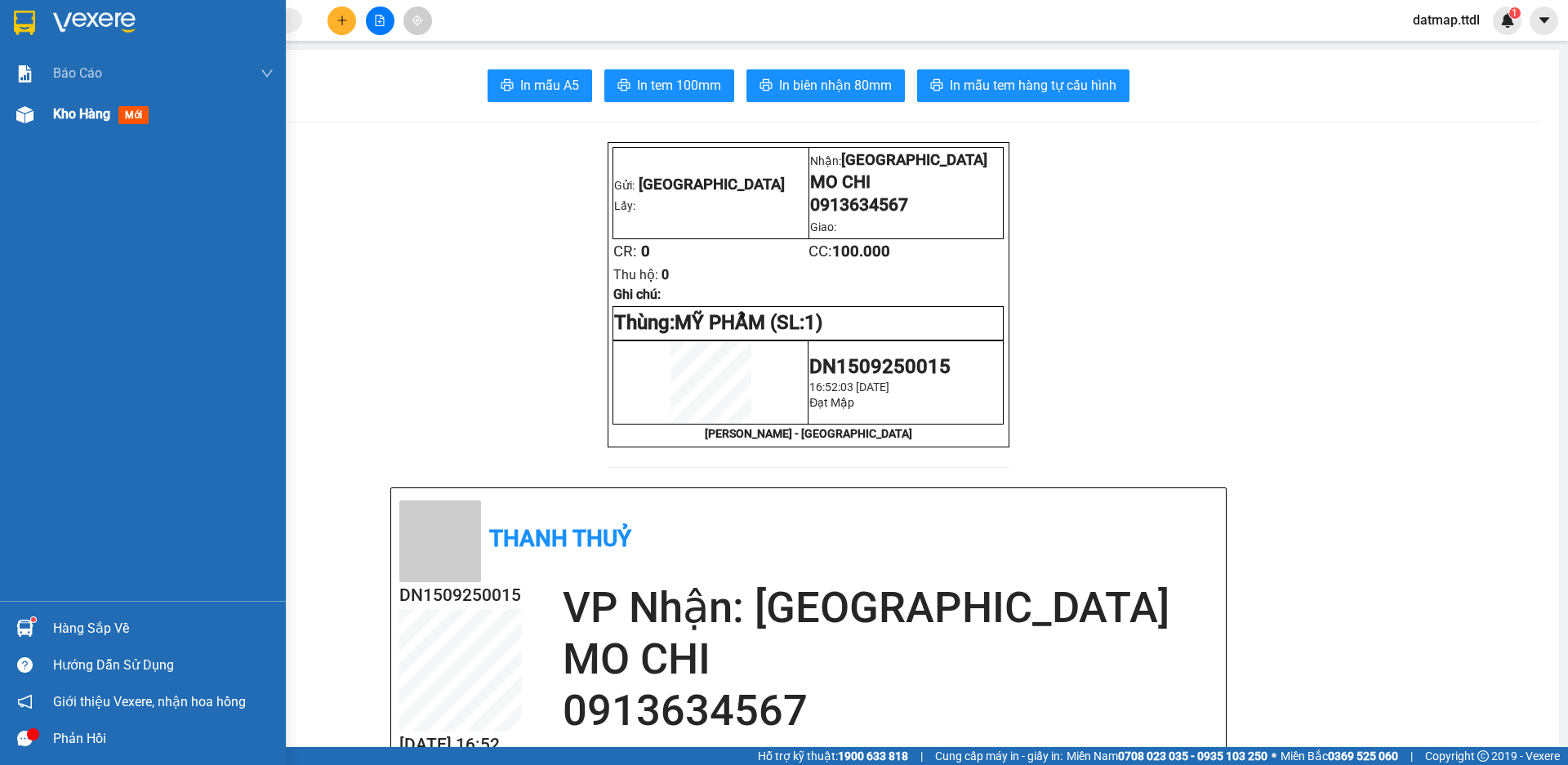
click at [91, 117] on span "Kho hàng" at bounding box center [81, 114] width 57 height 16
